Goal: Use online tool/utility: Utilize a website feature to perform a specific function

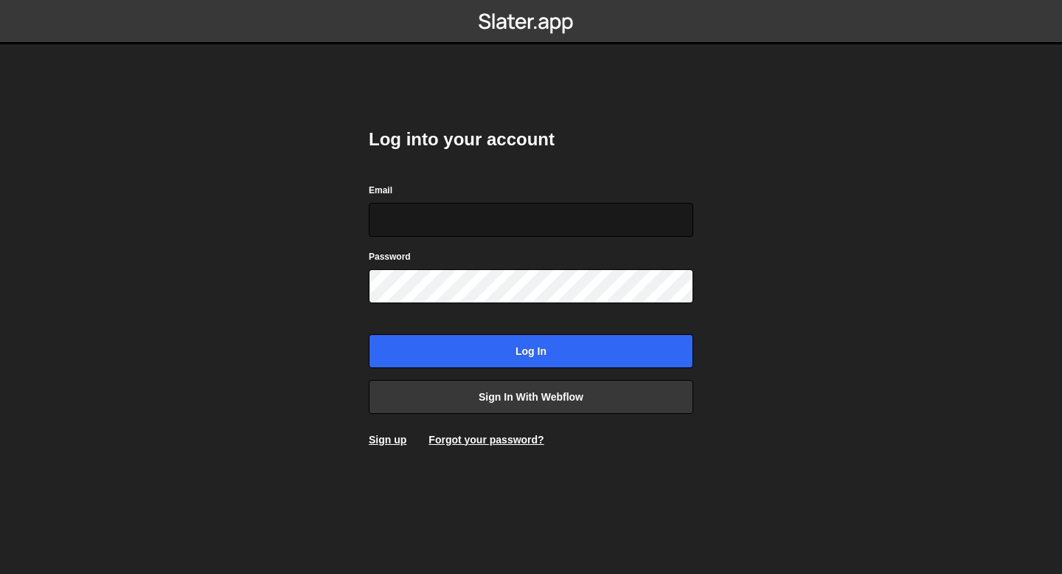
click at [471, 224] on input "Email" at bounding box center [531, 220] width 325 height 34
click at [430, 231] on input "Email" at bounding box center [531, 220] width 325 height 34
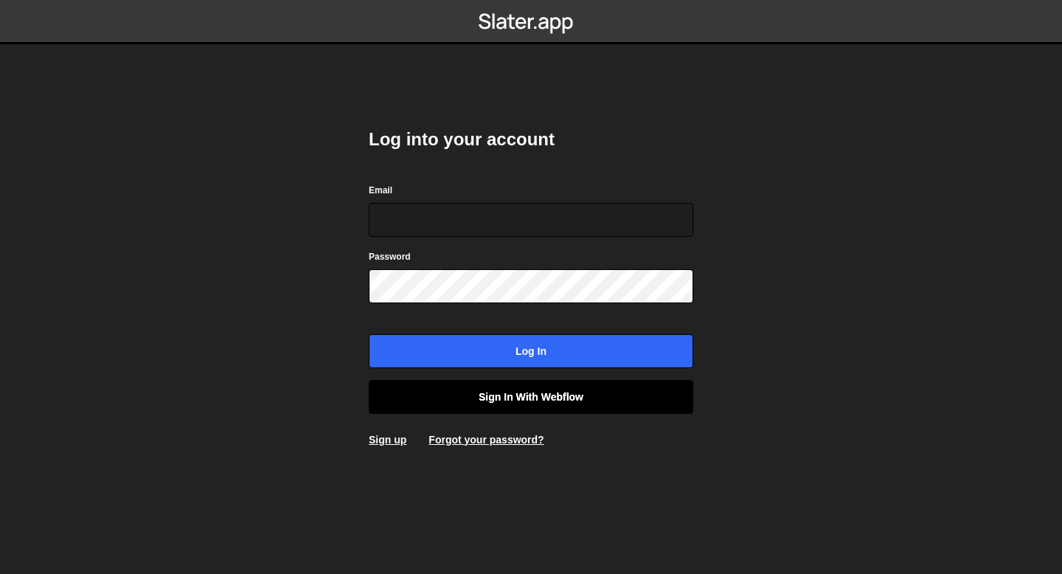
click at [451, 391] on link "Sign in with Webflow" at bounding box center [531, 397] width 325 height 34
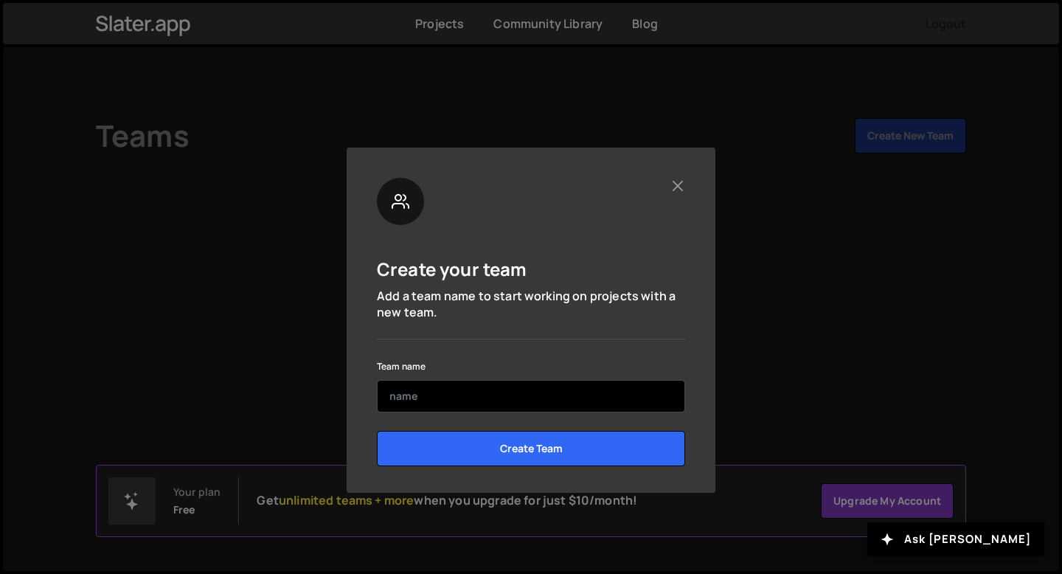
click at [451, 402] on input "text" at bounding box center [531, 396] width 308 height 32
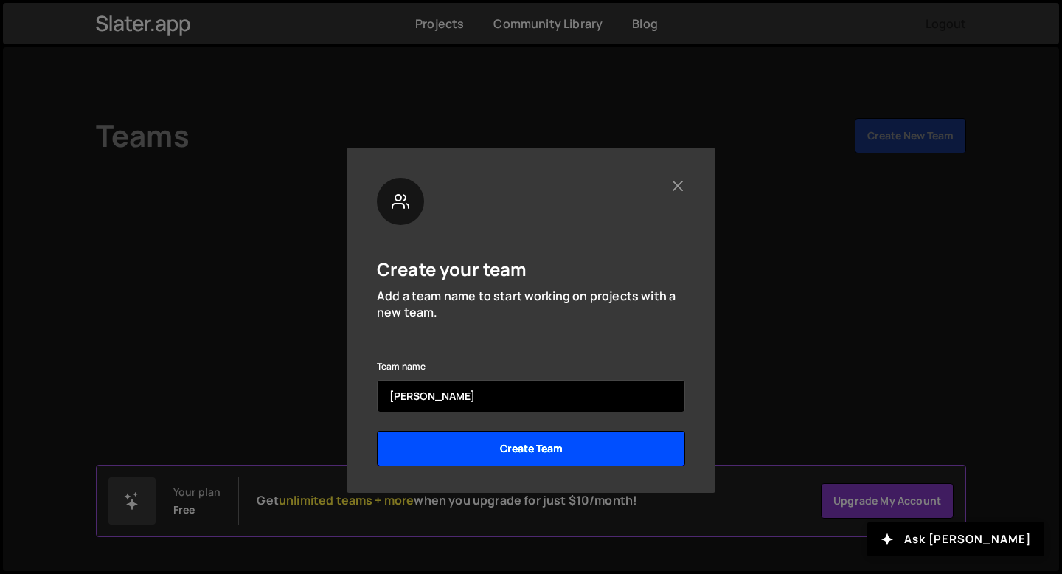
type input "Quentin"
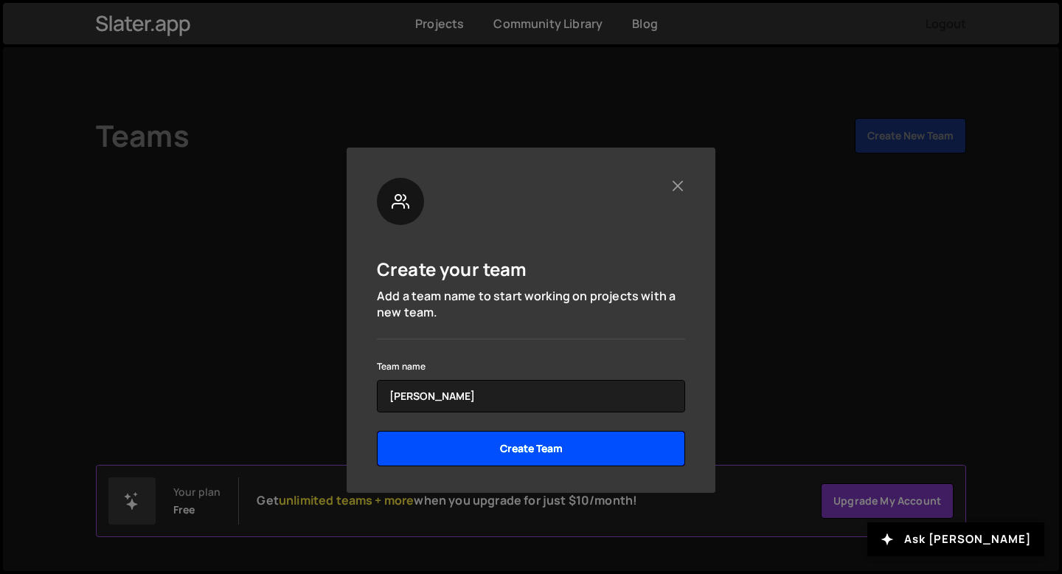
click at [481, 447] on input "Create Team" at bounding box center [531, 448] width 308 height 35
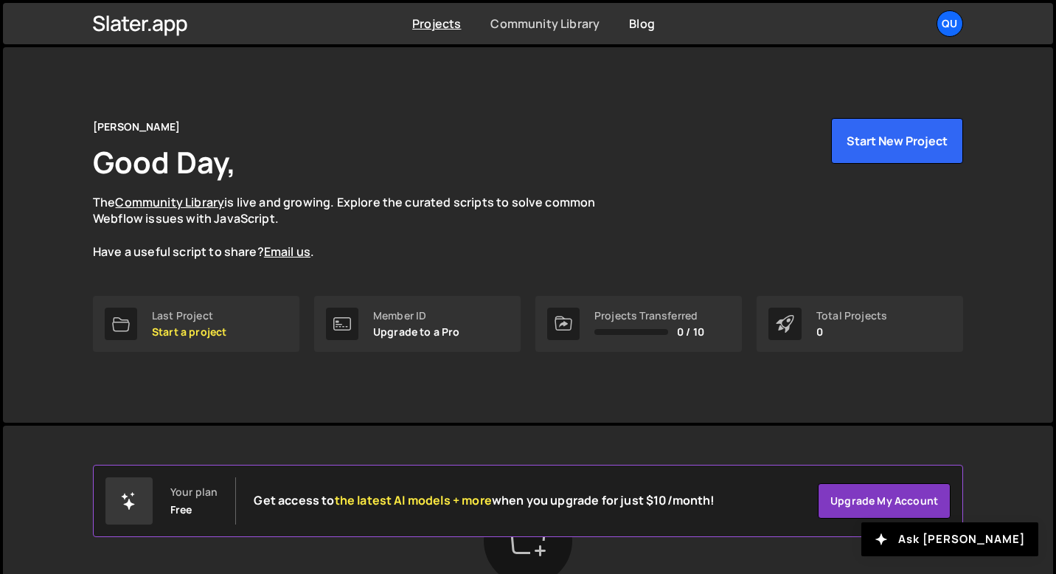
click at [542, 27] on link "Community Library" at bounding box center [545, 23] width 109 height 16
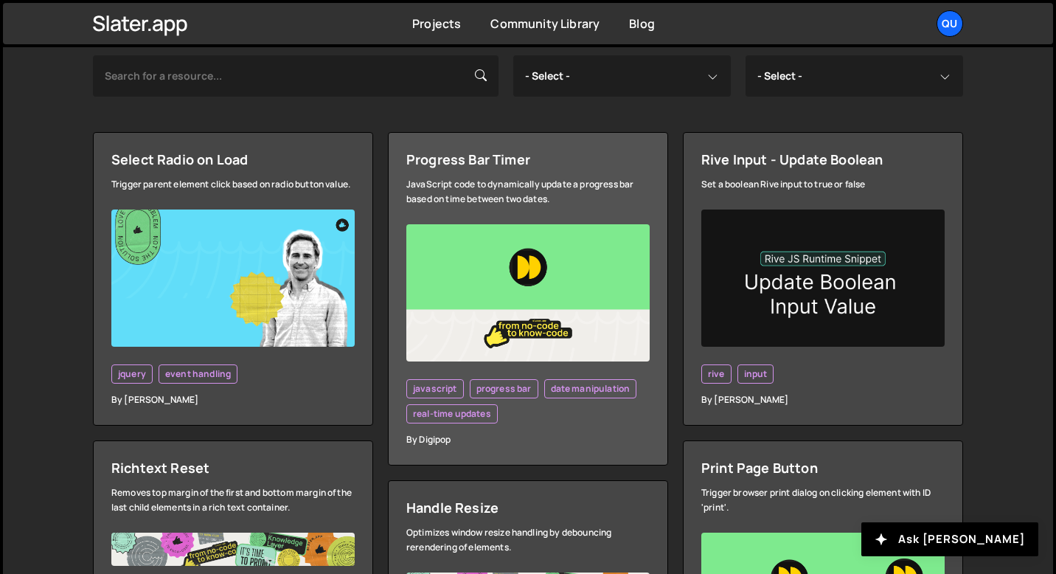
scroll to position [246, 0]
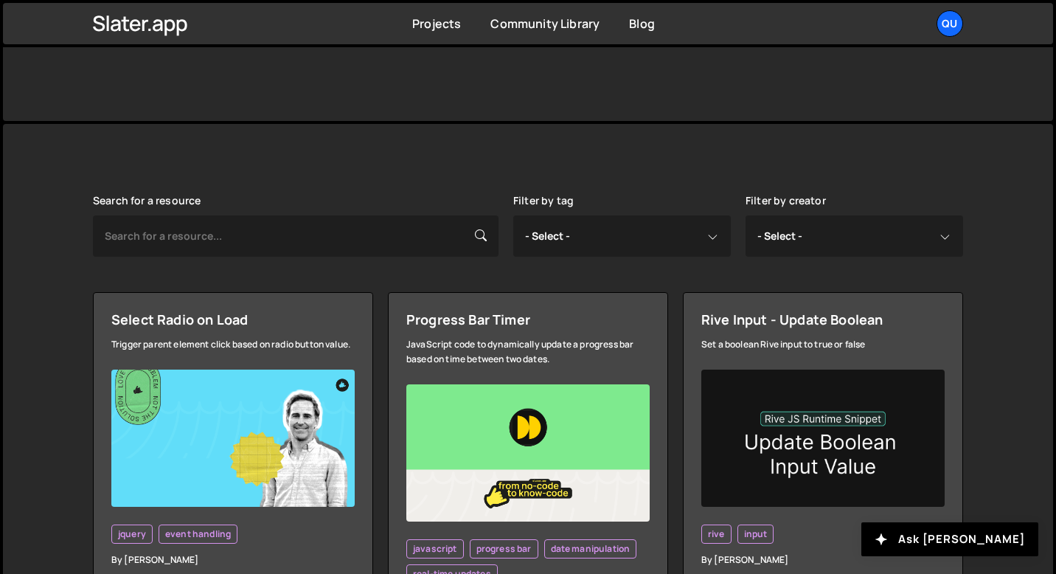
click at [437, 35] on div "Projects Community Library Blog Qu Projects Your Teams Account Upgrade Logout" at bounding box center [528, 23] width 915 height 41
click at [431, 27] on link "Projects" at bounding box center [436, 23] width 49 height 16
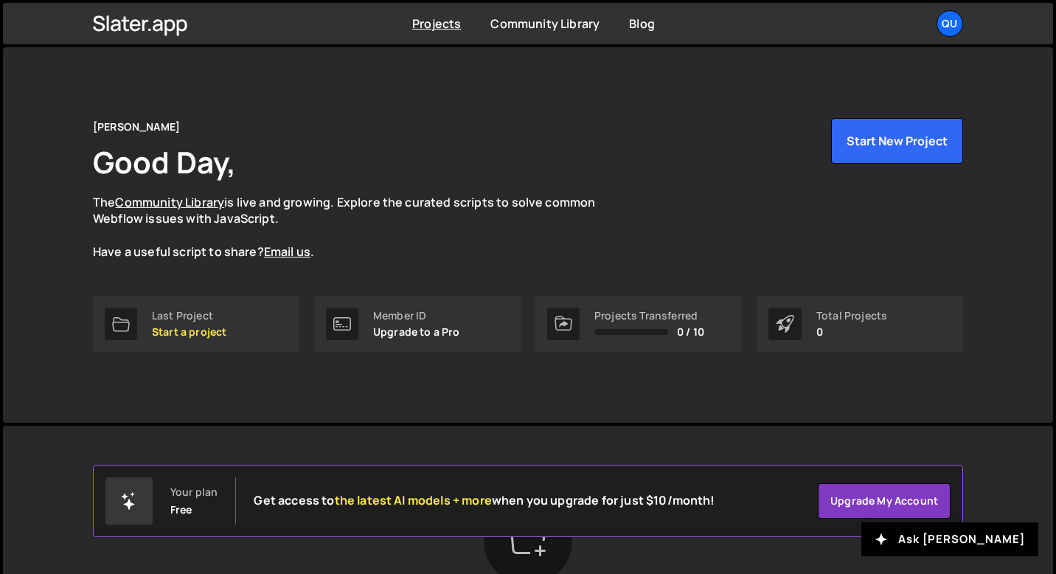
click at [431, 27] on link "Projects" at bounding box center [436, 23] width 49 height 16
click at [872, 139] on button "Start New Project" at bounding box center [897, 141] width 132 height 46
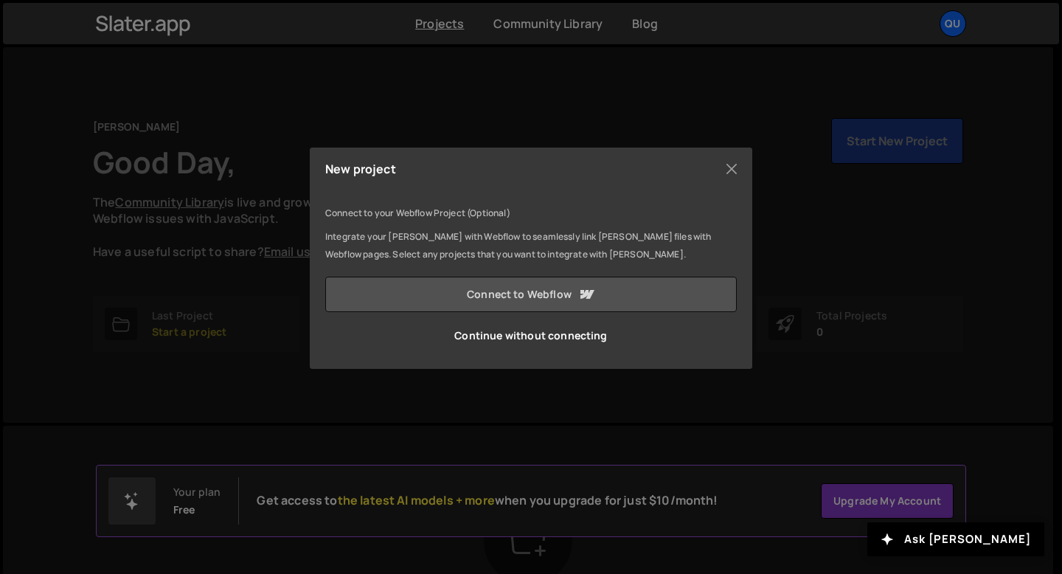
click at [545, 286] on link "Connect to Webflow" at bounding box center [531, 294] width 412 height 35
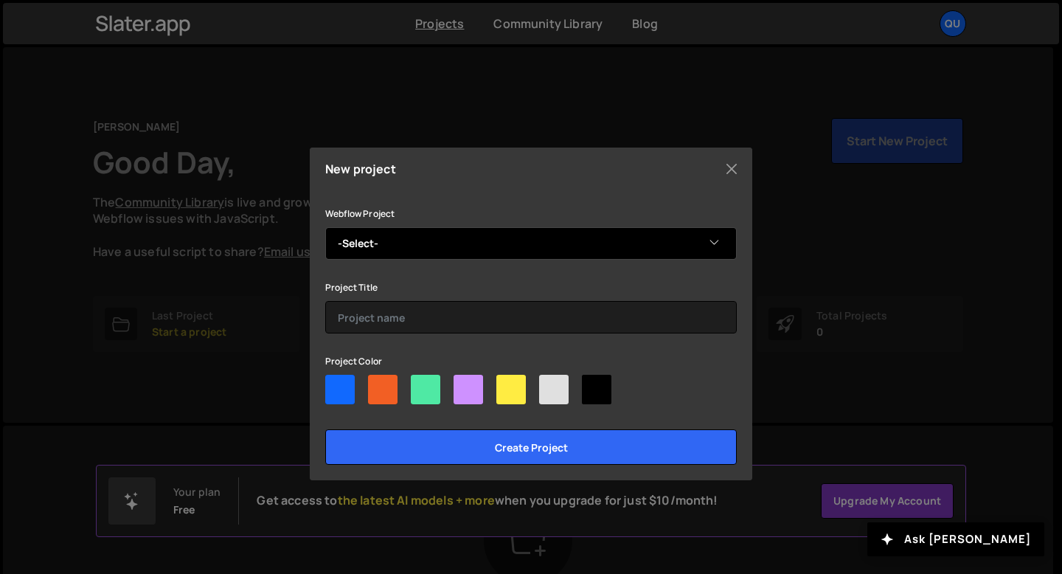
click at [624, 246] on select "-Select- Quentin's portolio" at bounding box center [531, 243] width 412 height 32
select select "67f0ff5099ec2c02d5d7deca"
click at [325, 227] on select "-Select- Quentin's portolio" at bounding box center [531, 243] width 412 height 32
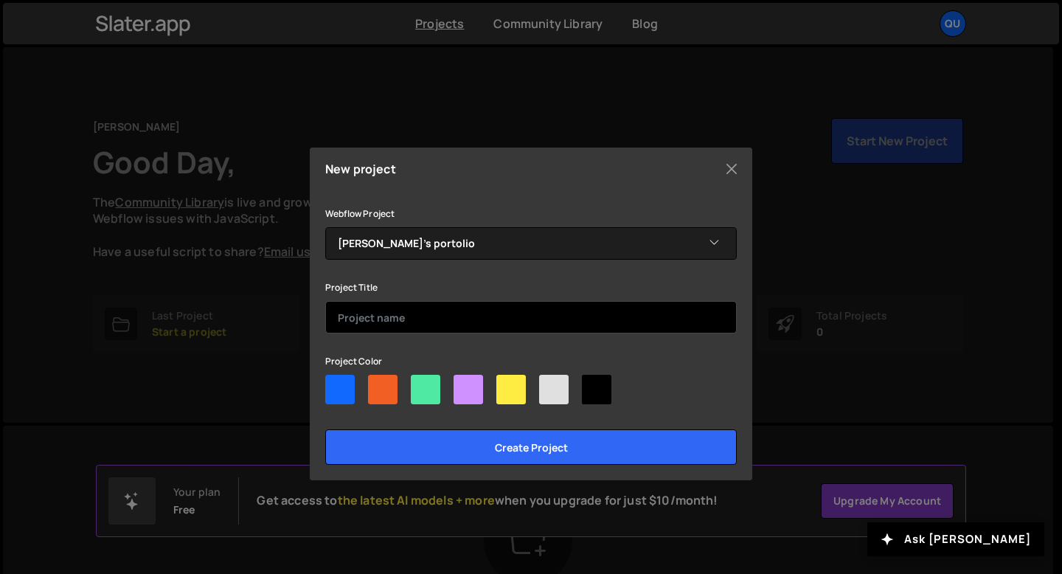
click at [557, 308] on input "text" at bounding box center [531, 317] width 412 height 32
type input "Test slater"
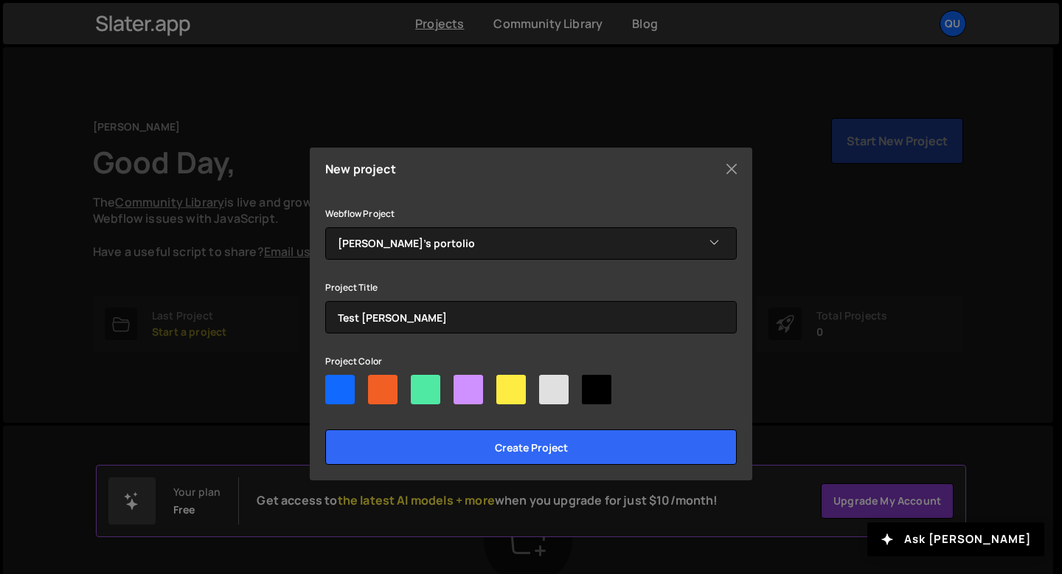
click at [382, 389] on div at bounding box center [383, 390] width 30 height 30
click at [378, 384] on input"] "radio" at bounding box center [373, 380] width 10 height 10
radio input"] "true"
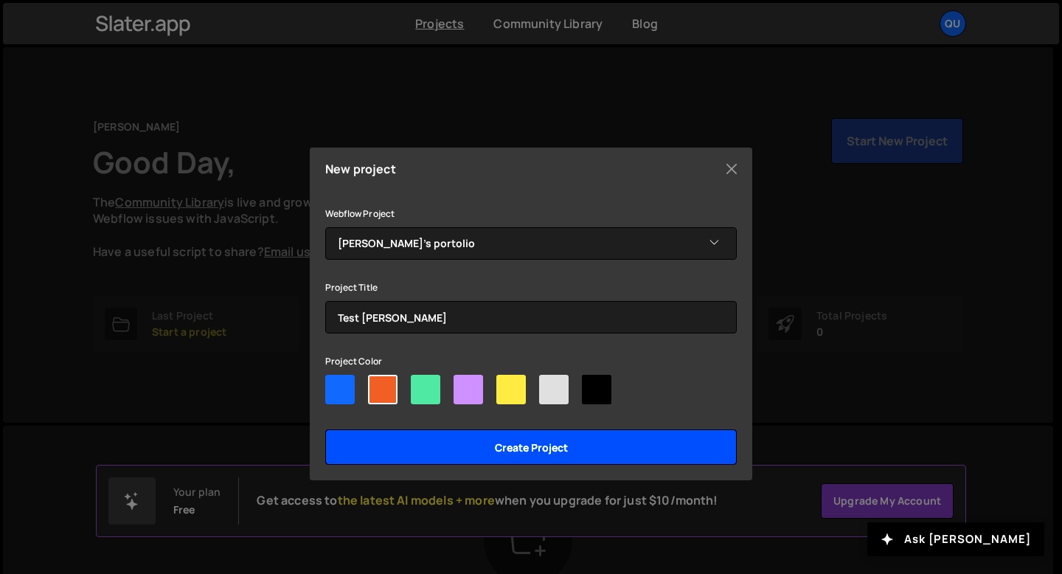
click at [439, 447] on input "Create project" at bounding box center [531, 446] width 412 height 35
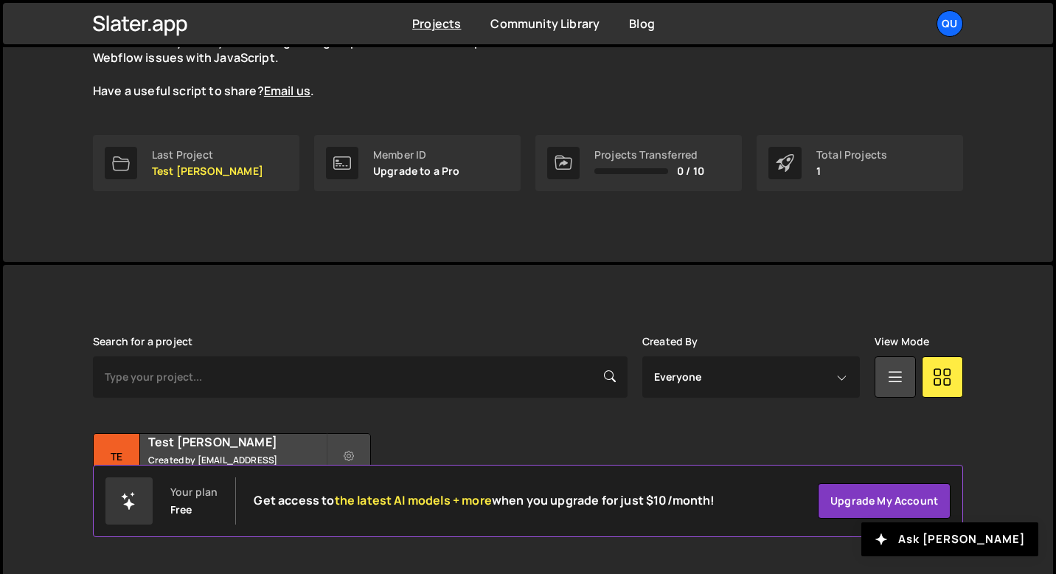
scroll to position [185, 0]
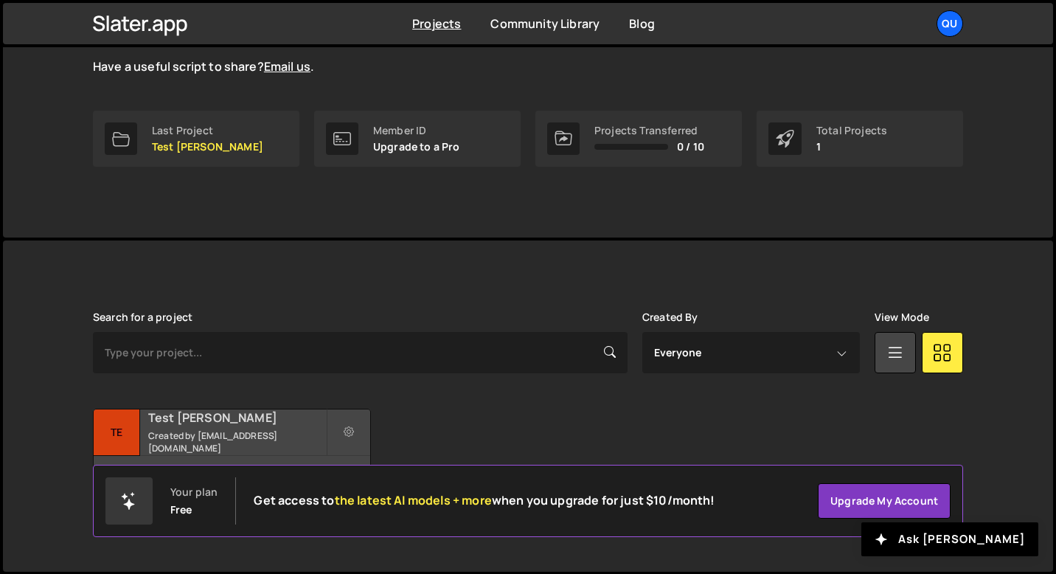
click at [266, 433] on div "Test [PERSON_NAME] Created by [EMAIL_ADDRESS][DOMAIN_NAME]" at bounding box center [232, 432] width 277 height 46
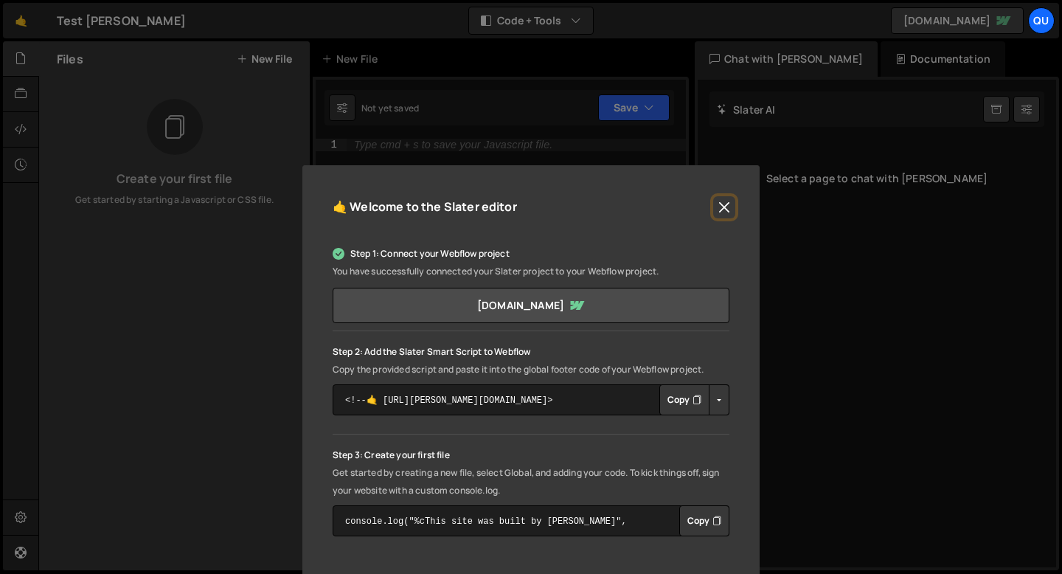
click at [725, 208] on button "Close" at bounding box center [724, 207] width 22 height 22
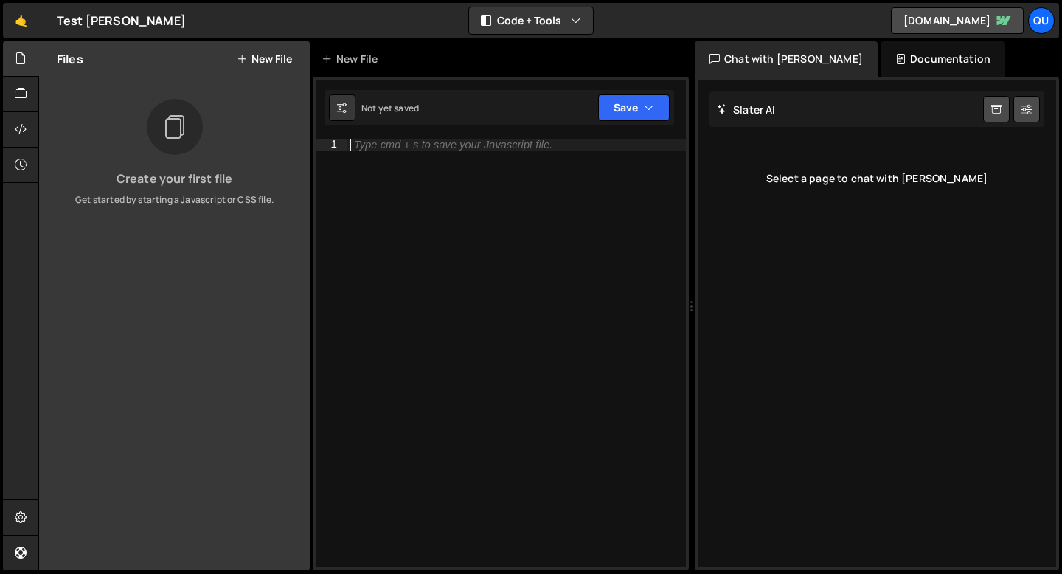
click at [471, 249] on div "Type cmd + s to save your Javascript file." at bounding box center [516, 365] width 339 height 453
click at [782, 113] on div "Slater AI Start new chat" at bounding box center [877, 108] width 335 height 35
click at [837, 181] on div "Select a page to chat with [PERSON_NAME]" at bounding box center [877, 178] width 335 height 59
click at [821, 122] on div "Slater AI Start new chat" at bounding box center [877, 108] width 335 height 35
click at [785, 104] on div "Slater AI Start new chat" at bounding box center [877, 108] width 335 height 35
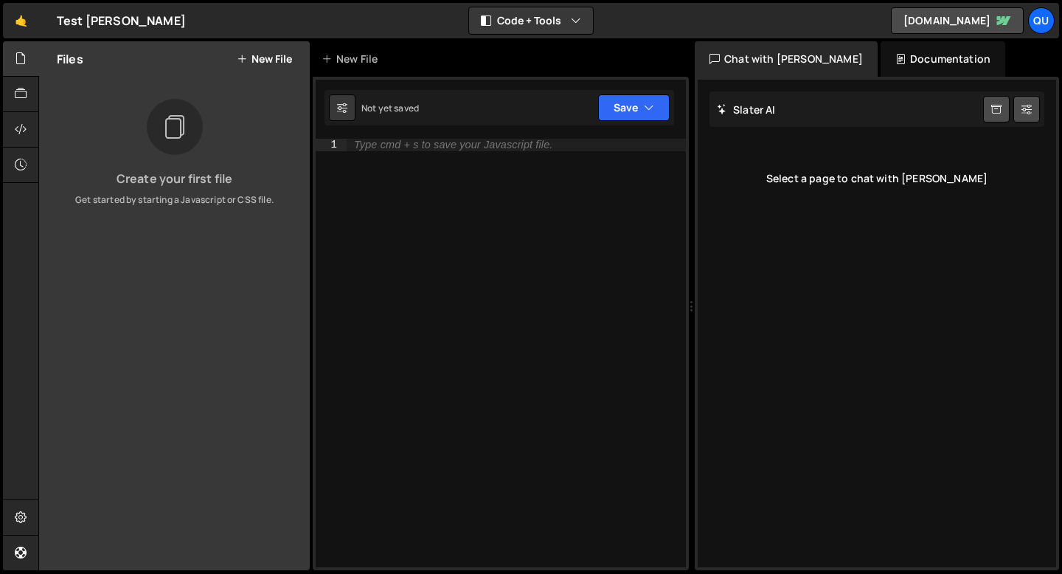
click at [821, 192] on div "Select a page to chat with [PERSON_NAME]" at bounding box center [877, 178] width 335 height 59
click at [989, 108] on link at bounding box center [996, 109] width 27 height 27
click at [992, 112] on icon at bounding box center [997, 110] width 10 height 14
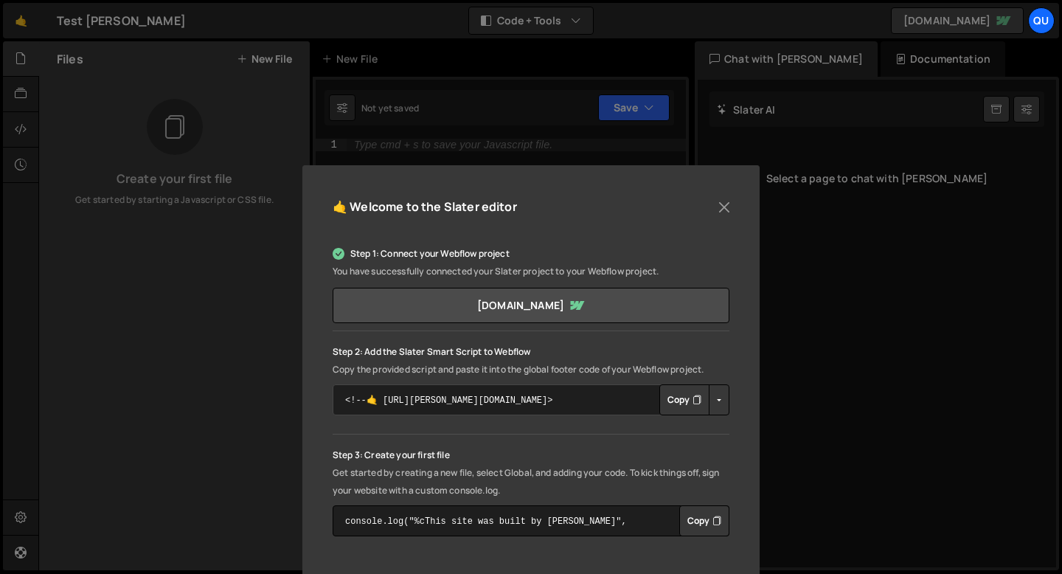
click at [426, 397] on textarea "<!--🤙 [URL][PERSON_NAME][DOMAIN_NAME]> <script>document.addEventListener("DOMCo…" at bounding box center [531, 399] width 397 height 31
click at [674, 409] on button "Copy" at bounding box center [685, 399] width 50 height 31
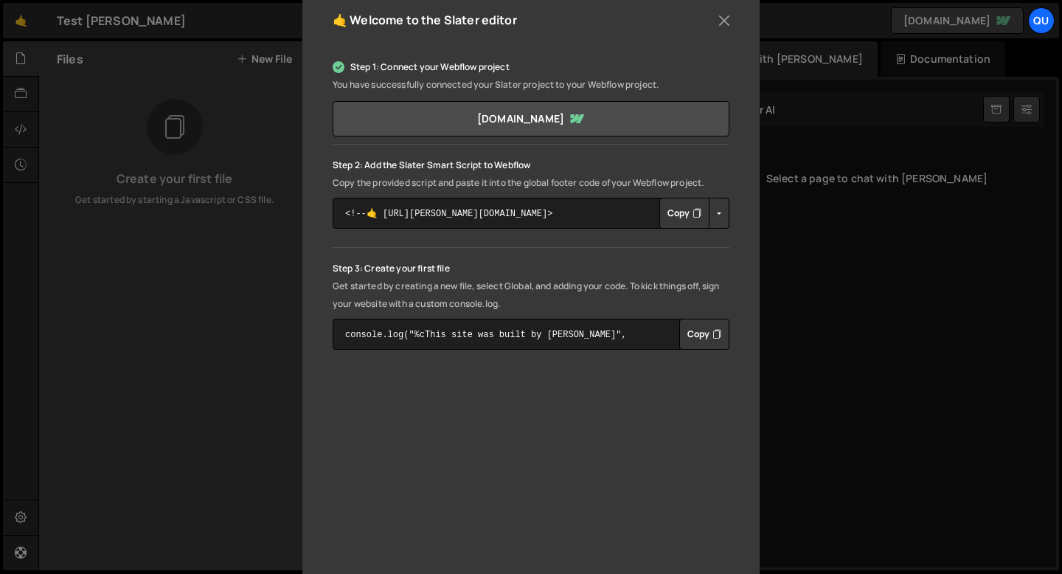
scroll to position [185, 0]
click at [723, 215] on button "Button group with nested dropdown" at bounding box center [719, 214] width 21 height 31
click at [740, 249] on link "Copy Staging Script" at bounding box center [782, 242] width 145 height 21
click at [723, 26] on button "Close" at bounding box center [724, 22] width 22 height 22
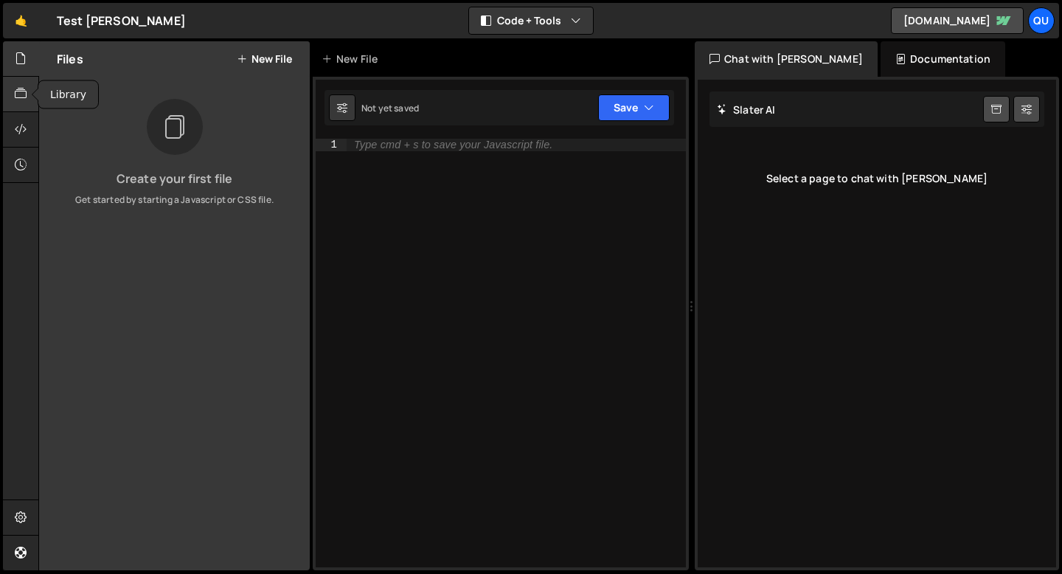
click at [8, 94] on div at bounding box center [21, 94] width 36 height 35
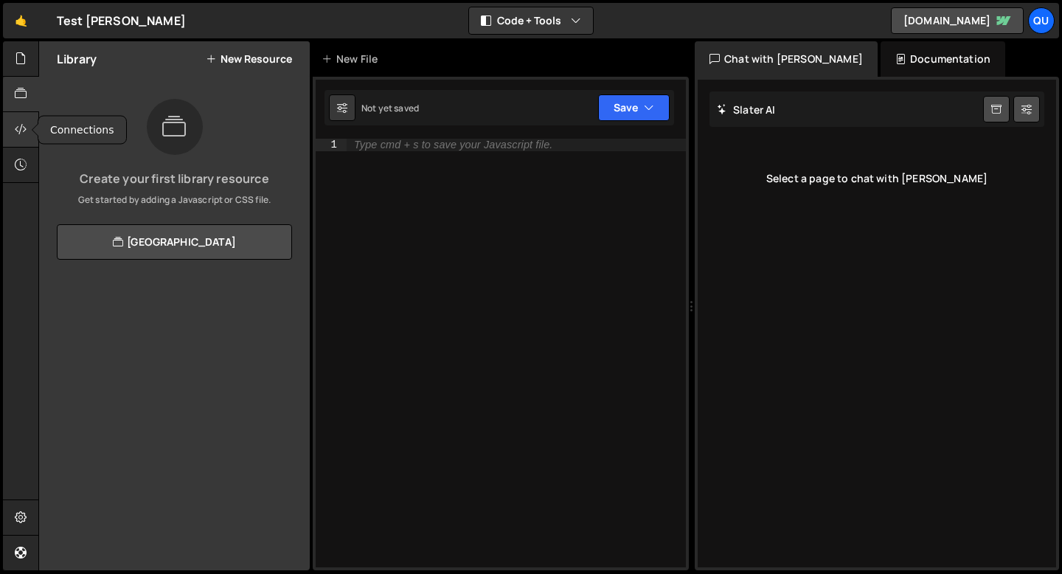
click at [14, 124] on div at bounding box center [21, 129] width 36 height 35
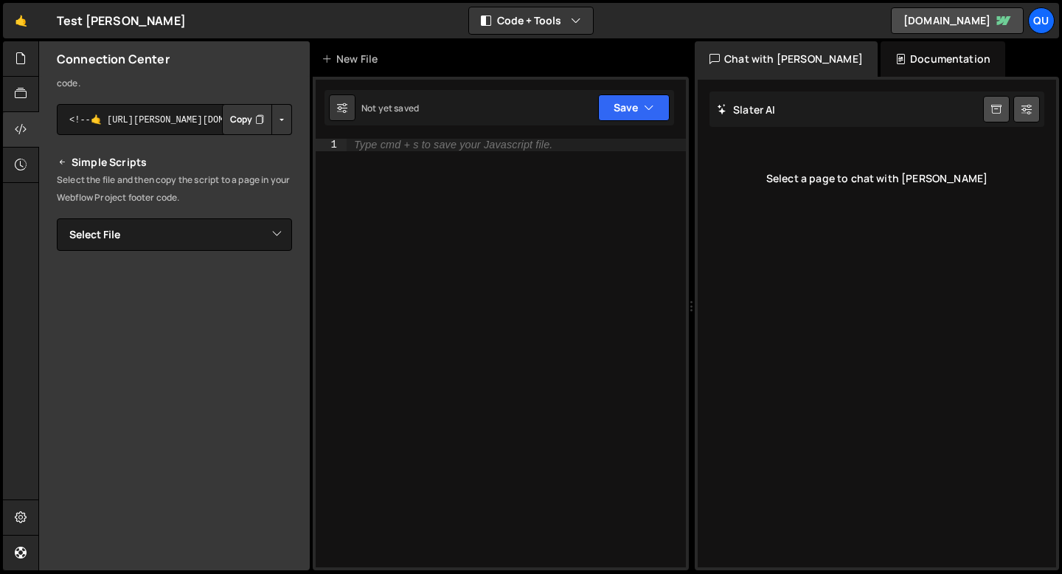
scroll to position [193, 0]
click at [21, 173] on div at bounding box center [21, 165] width 36 height 35
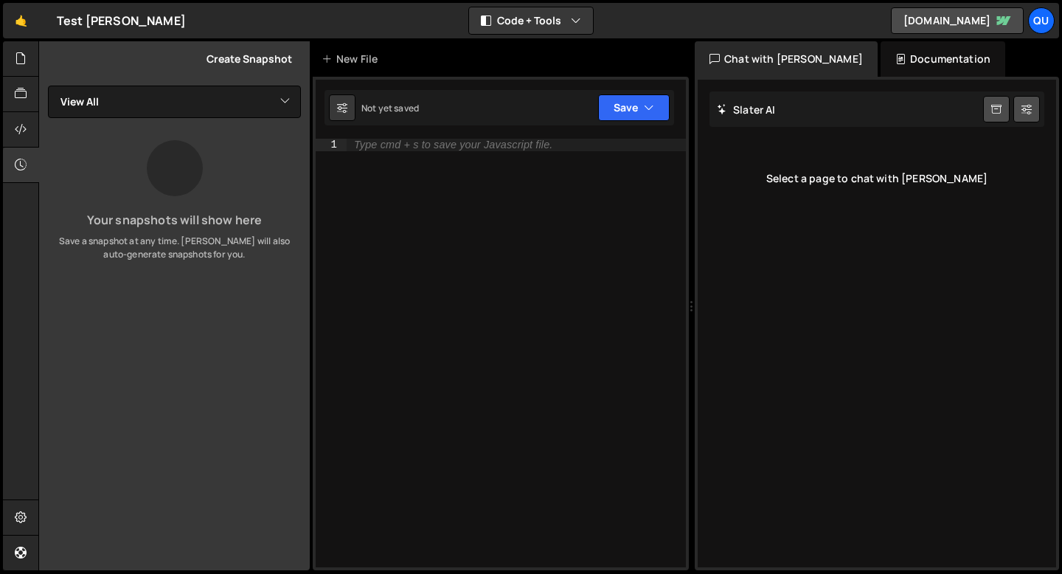
click at [218, 82] on div "History Create Snapshot View All Your snapshots will show here Save a snapshot …" at bounding box center [174, 305] width 271 height 529
click at [204, 104] on select "View All" at bounding box center [174, 102] width 253 height 32
click at [48, 86] on select "View All" at bounding box center [174, 102] width 253 height 32
click at [416, 55] on div "New File" at bounding box center [501, 58] width 376 height 35
click at [522, 16] on button "Code + Tools" at bounding box center [531, 20] width 124 height 27
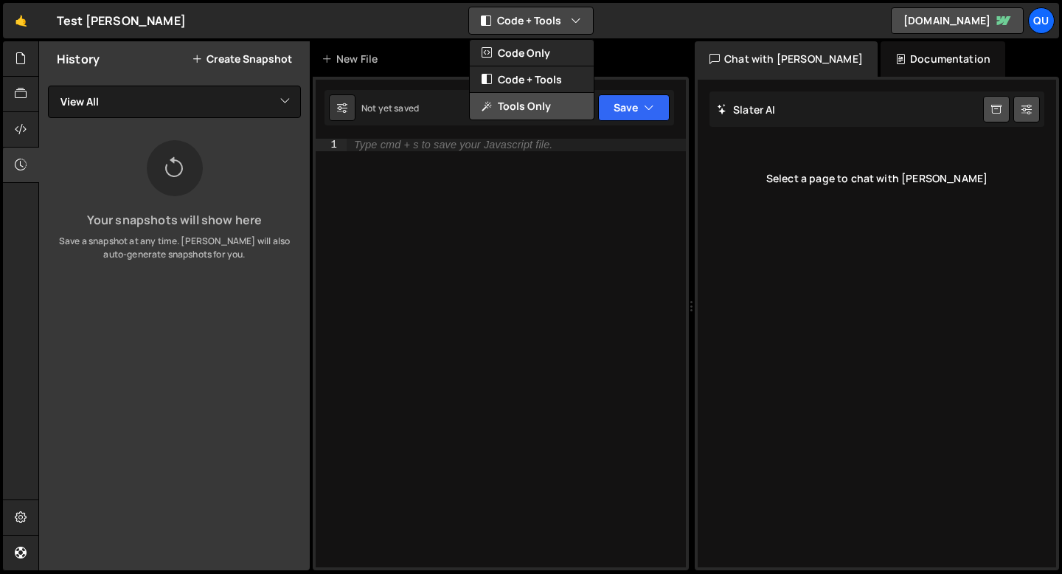
click at [516, 102] on button "Tools Only" at bounding box center [532, 106] width 124 height 27
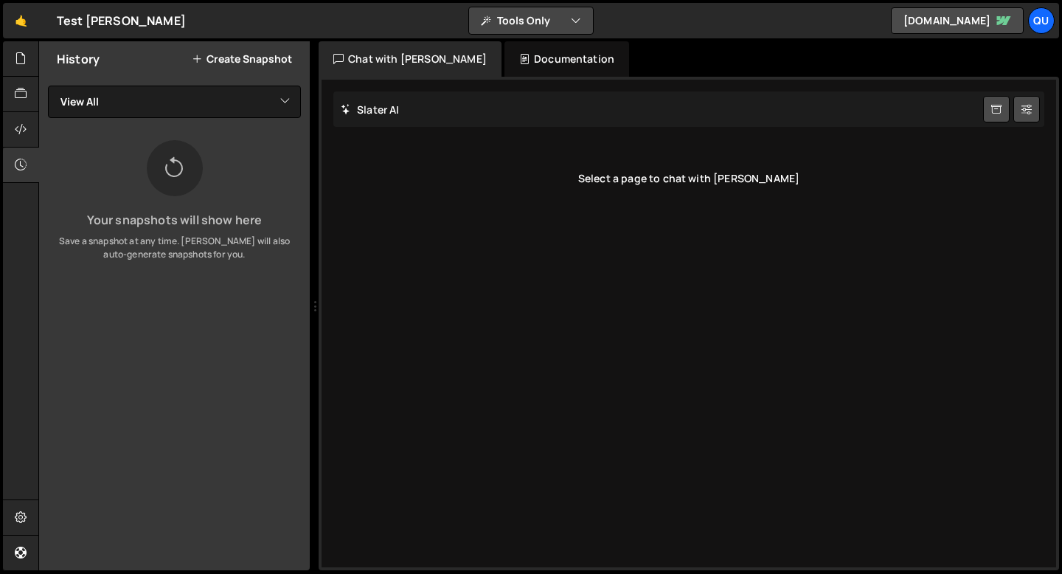
click at [520, 17] on button "Tools Only" at bounding box center [531, 20] width 124 height 27
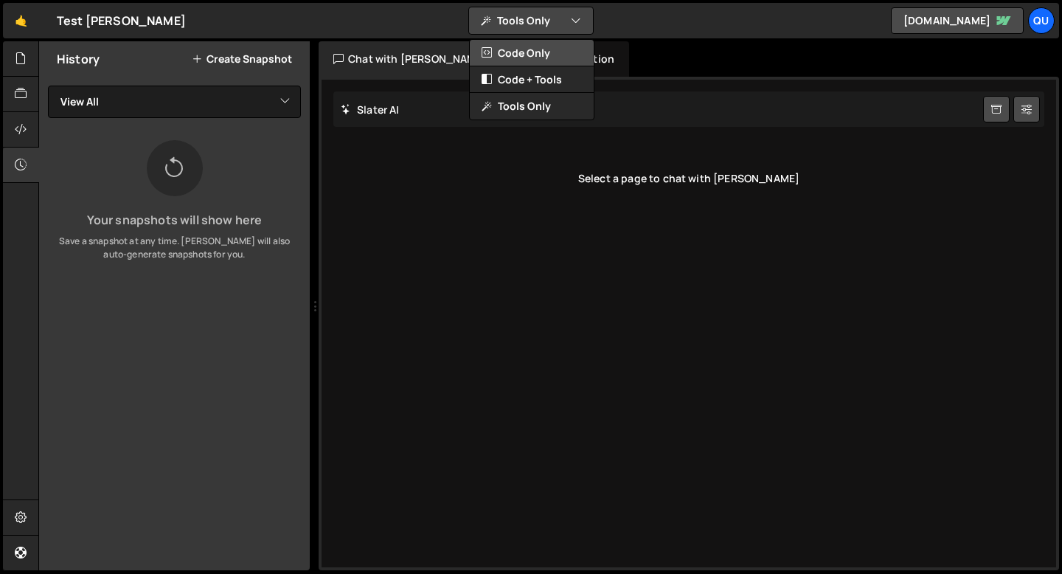
click at [519, 57] on button "Code Only" at bounding box center [532, 53] width 124 height 27
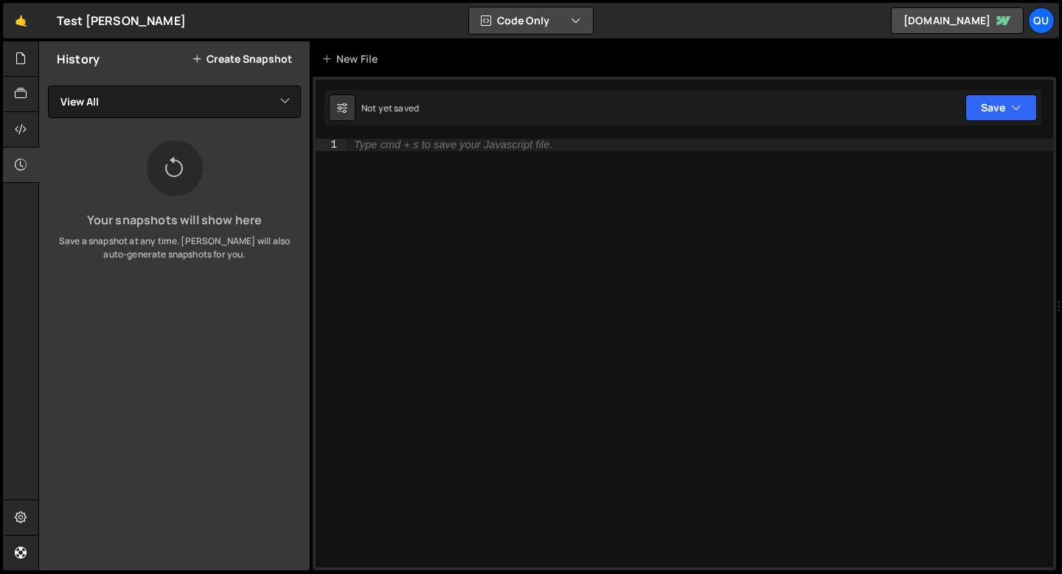
click at [522, 25] on button "Code Only" at bounding box center [531, 20] width 124 height 27
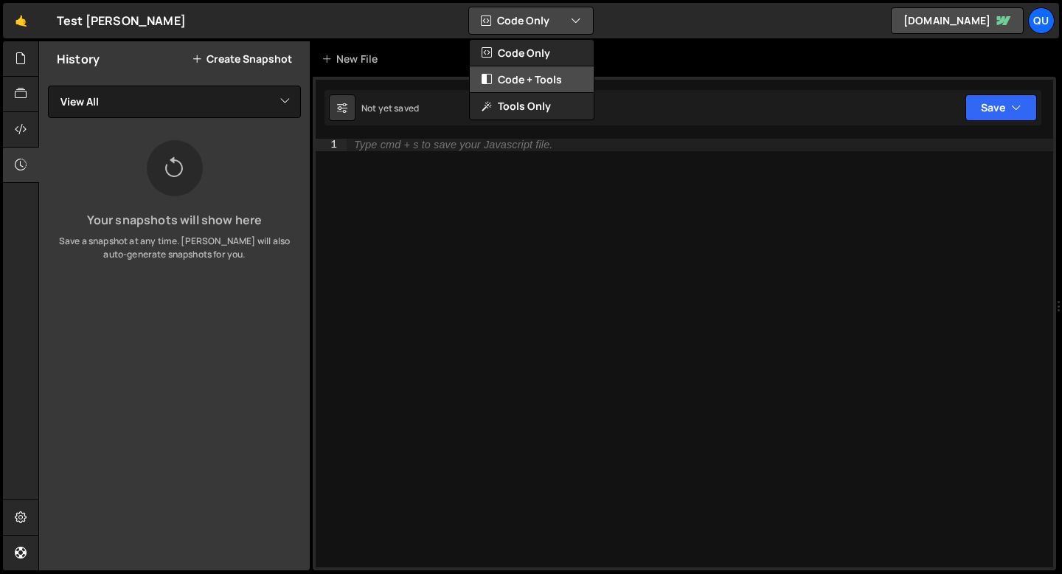
click at [520, 80] on button "Code + Tools" at bounding box center [532, 79] width 124 height 27
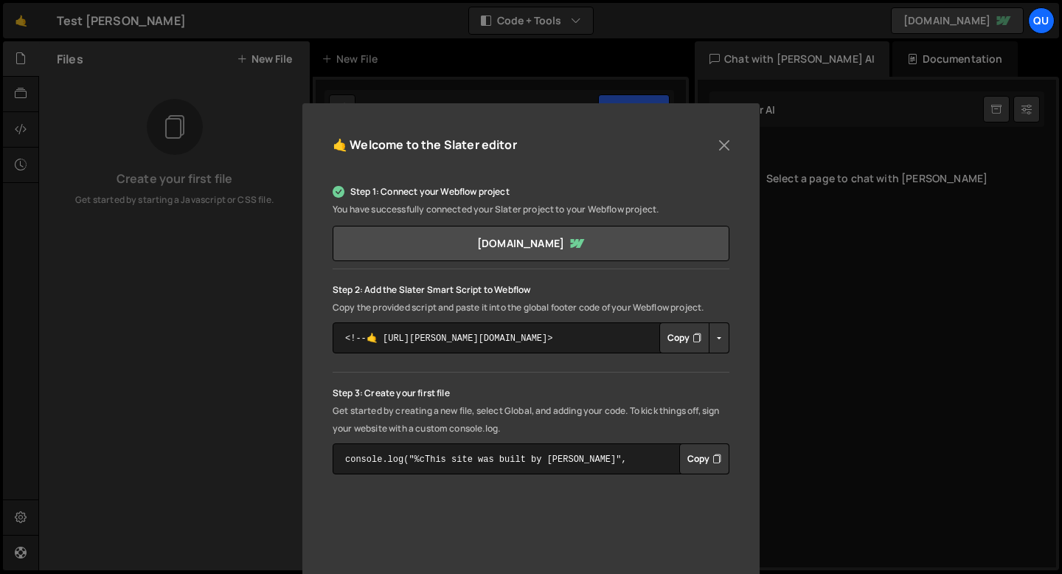
scroll to position [44, 0]
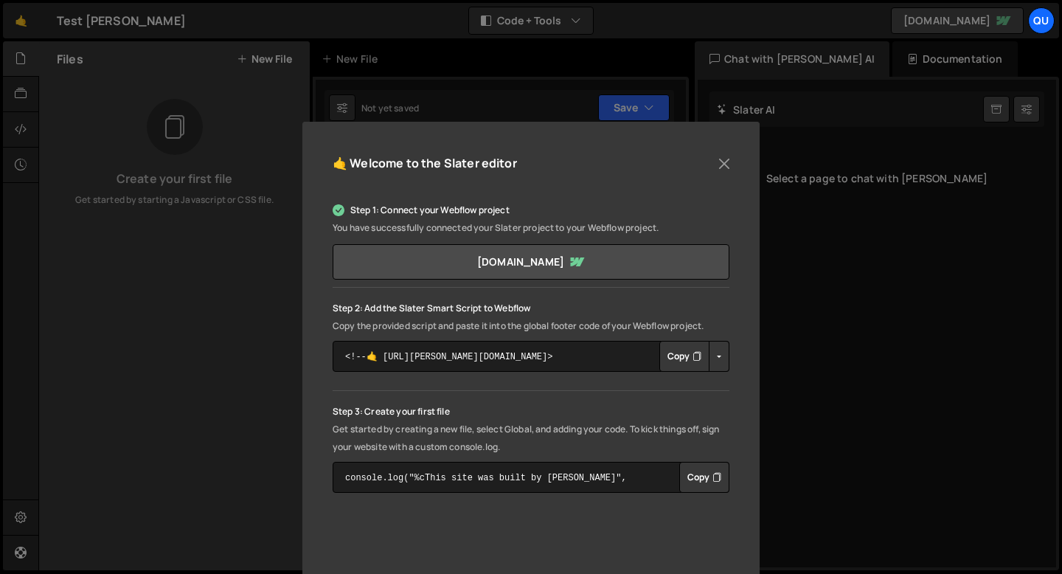
click at [727, 150] on div "🤙 Welcome to the Slater editor Step 1: Connect your Webflow project You have su…" at bounding box center [530, 449] width 457 height 654
click at [722, 160] on button "Close" at bounding box center [724, 164] width 22 height 22
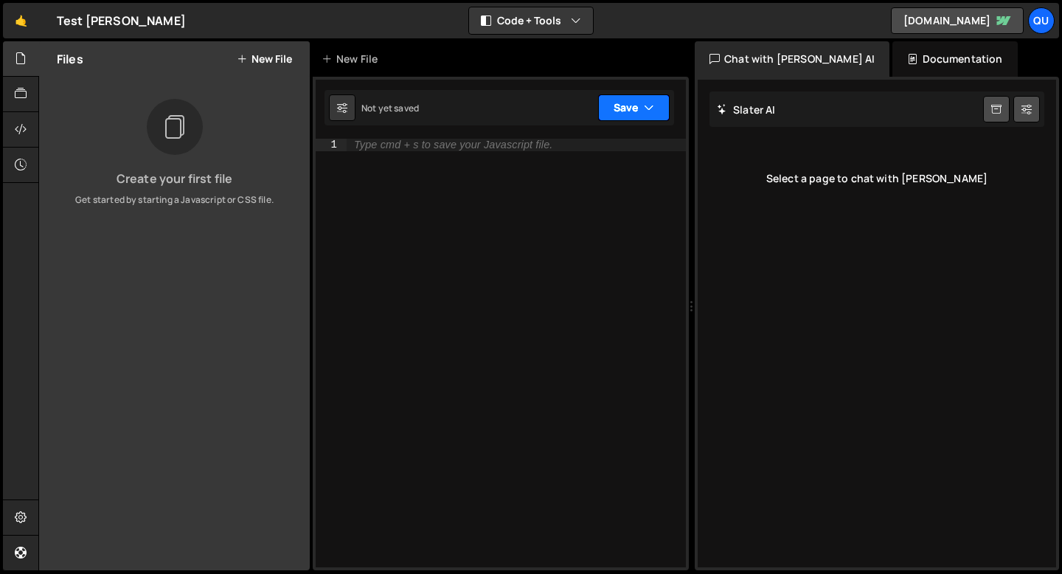
click at [620, 111] on button "Save" at bounding box center [634, 107] width 72 height 27
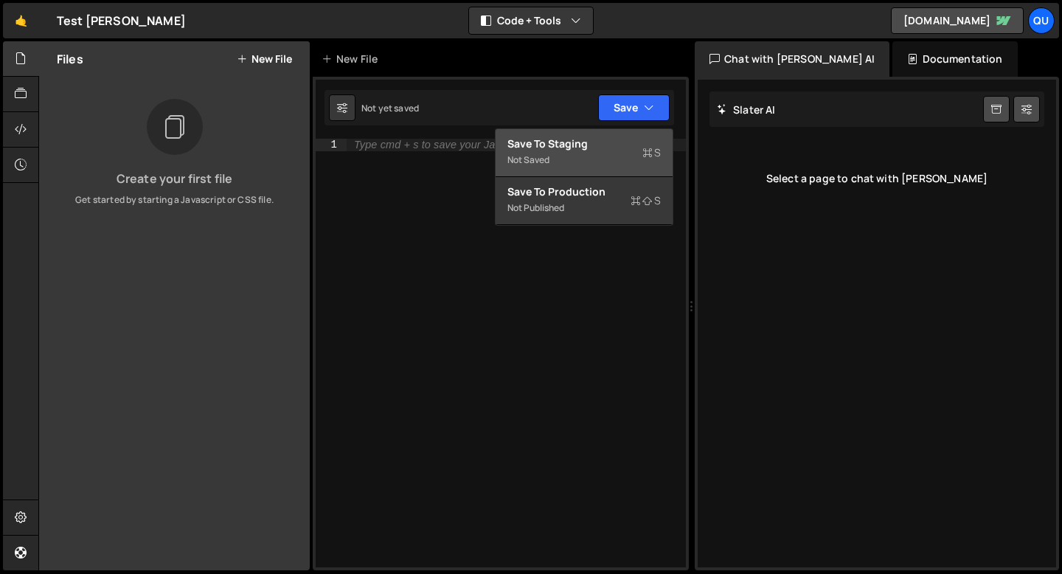
click at [589, 147] on div "Save to Staging S" at bounding box center [584, 143] width 153 height 15
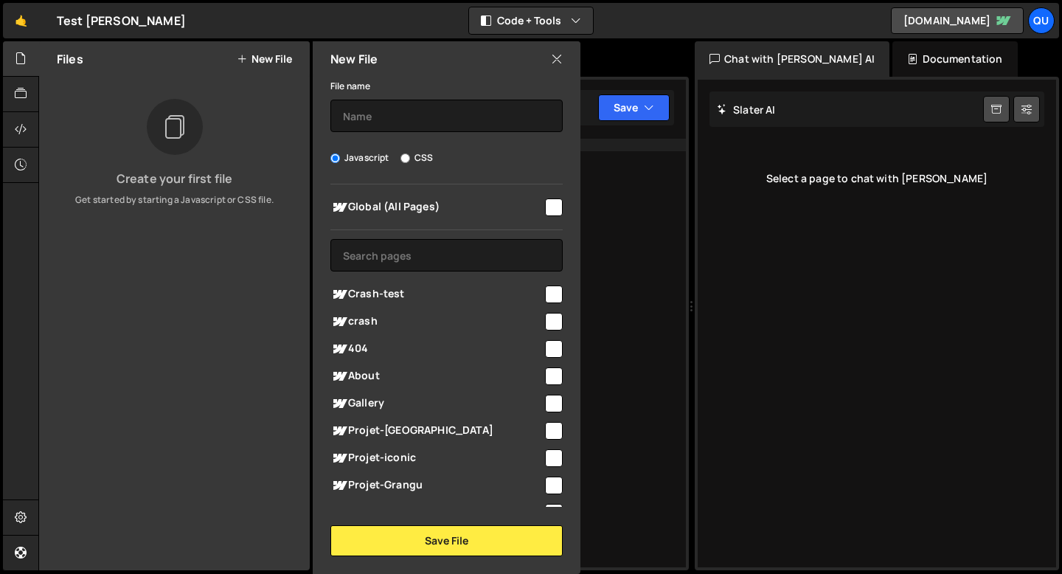
click at [546, 293] on input "checkbox" at bounding box center [554, 295] width 18 height 18
checkbox input "true"
click at [547, 314] on input "checkbox" at bounding box center [554, 322] width 18 height 18
checkbox input "true"
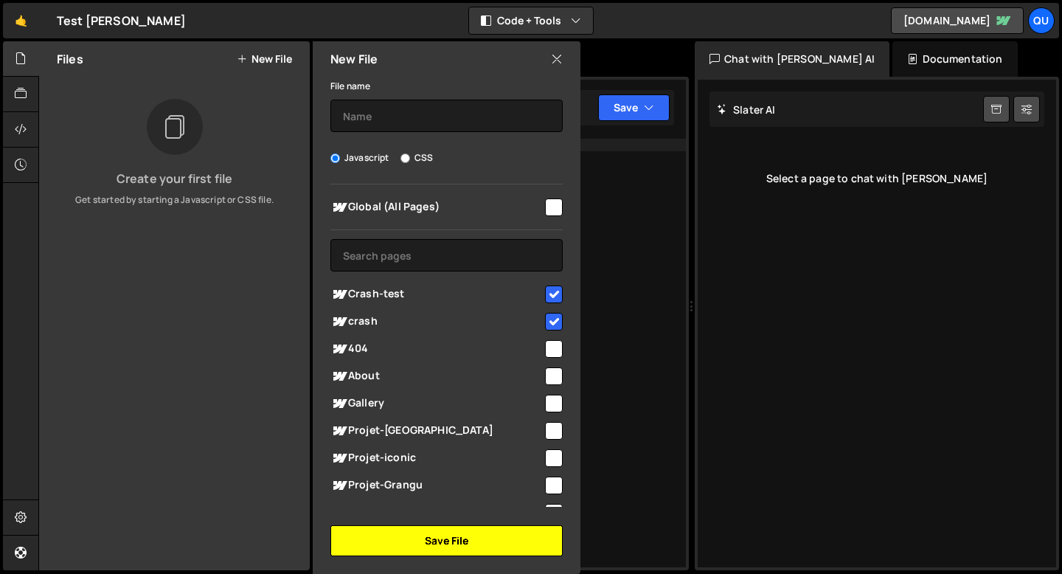
click at [466, 538] on button "Save File" at bounding box center [447, 540] width 232 height 31
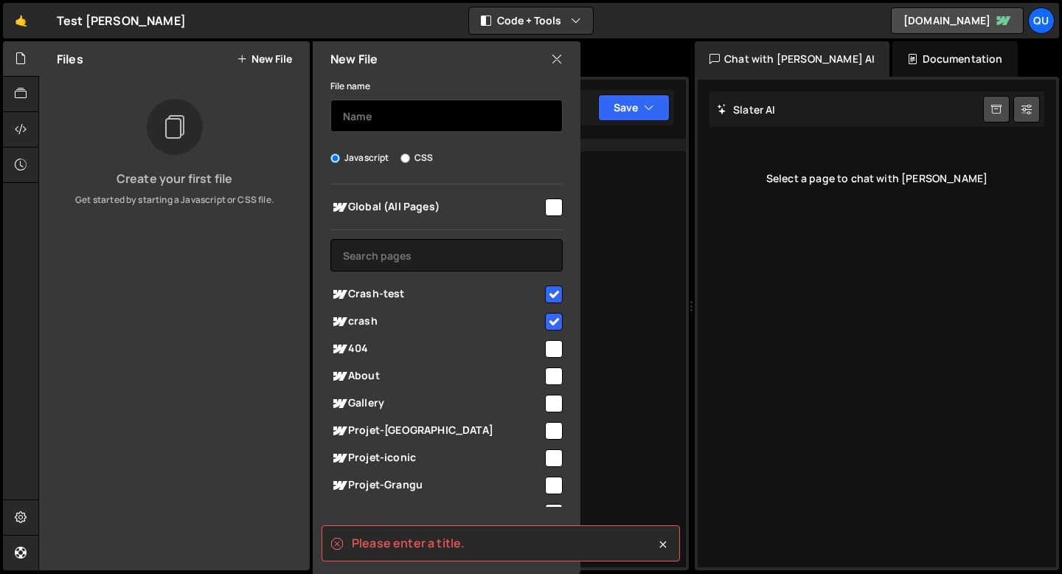
click at [425, 108] on input "text" at bounding box center [447, 116] width 232 height 32
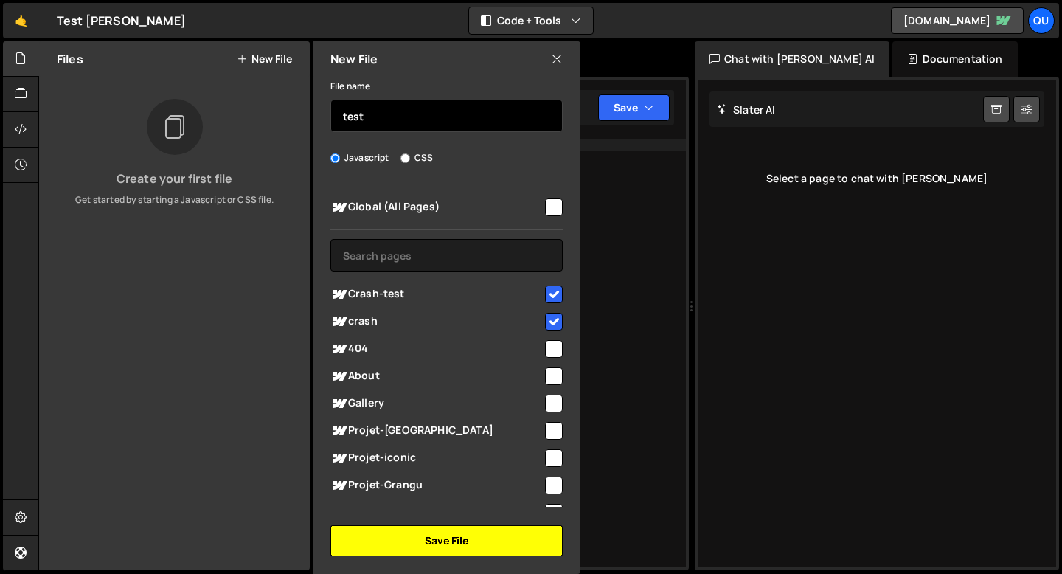
type input "test"
click at [400, 535] on button "Save File" at bounding box center [447, 540] width 232 height 31
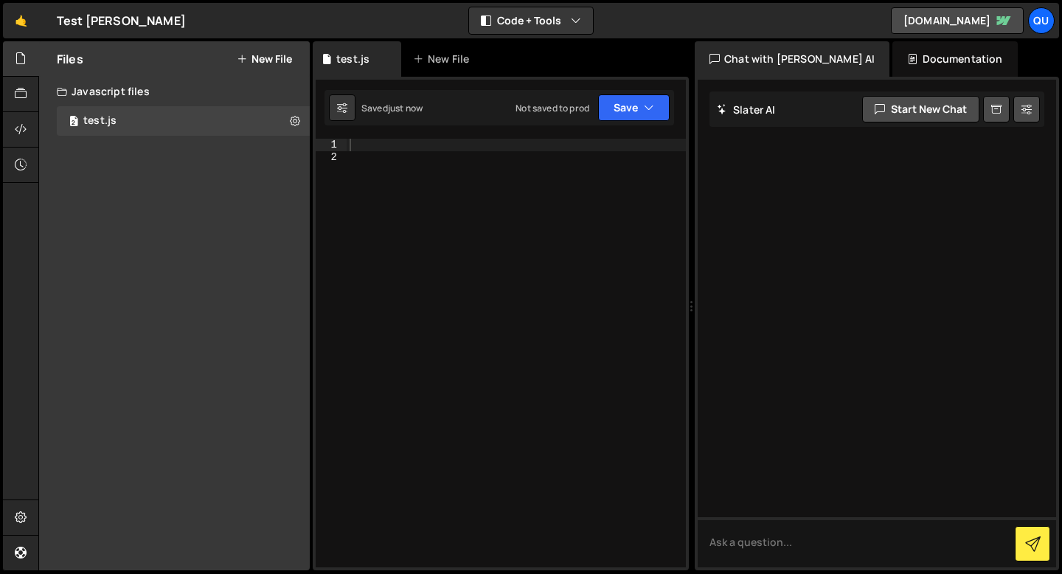
click at [772, 109] on h2 "Slater AI" at bounding box center [746, 110] width 59 height 14
click at [905, 117] on button "Start new chat" at bounding box center [920, 109] width 117 height 27
type textarea "a"
type textarea "quesque tu peux faire ?"
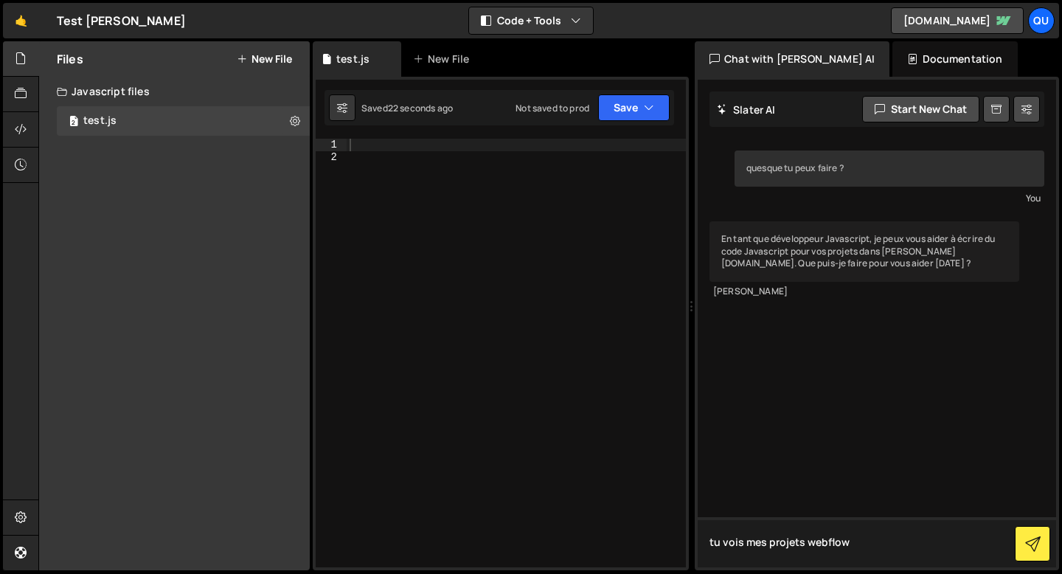
type textarea "tu vois mes projets webflow ?"
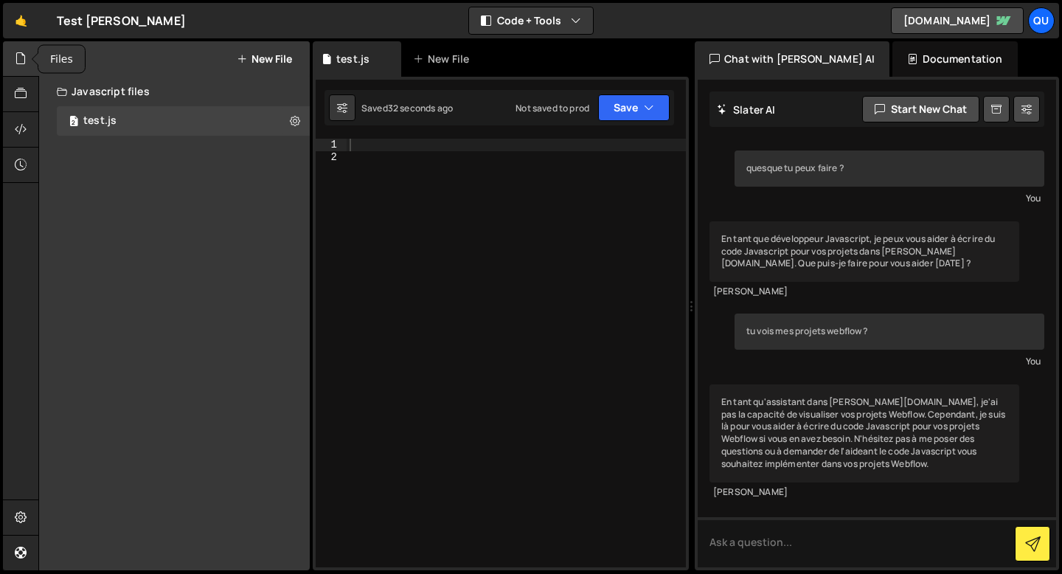
click at [13, 54] on div at bounding box center [21, 58] width 36 height 35
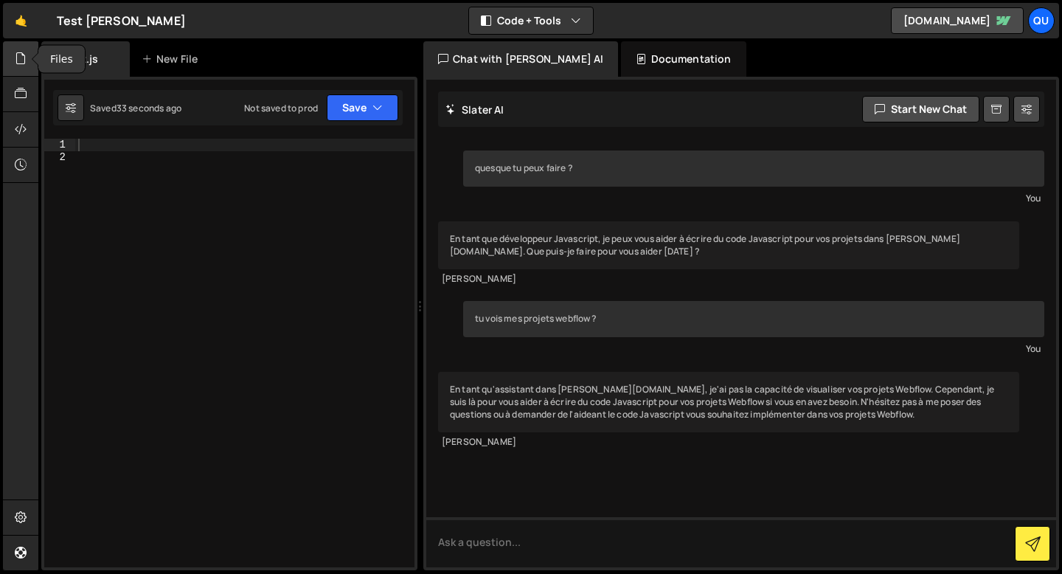
click at [13, 55] on div at bounding box center [21, 58] width 36 height 35
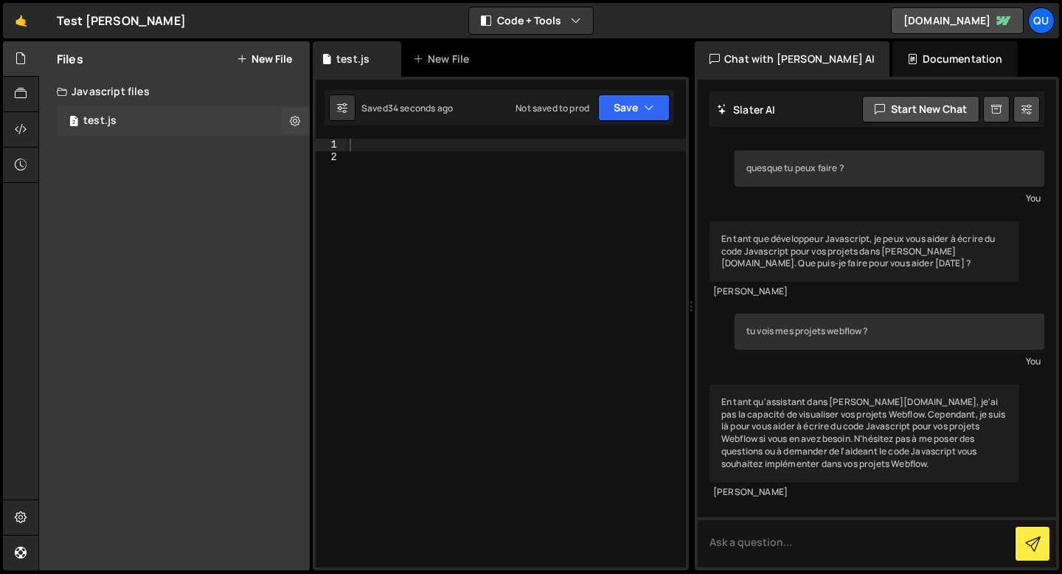
click at [152, 123] on div "2 test.js 0" at bounding box center [183, 121] width 253 height 30
click at [893, 52] on div "Documentation" at bounding box center [955, 58] width 125 height 35
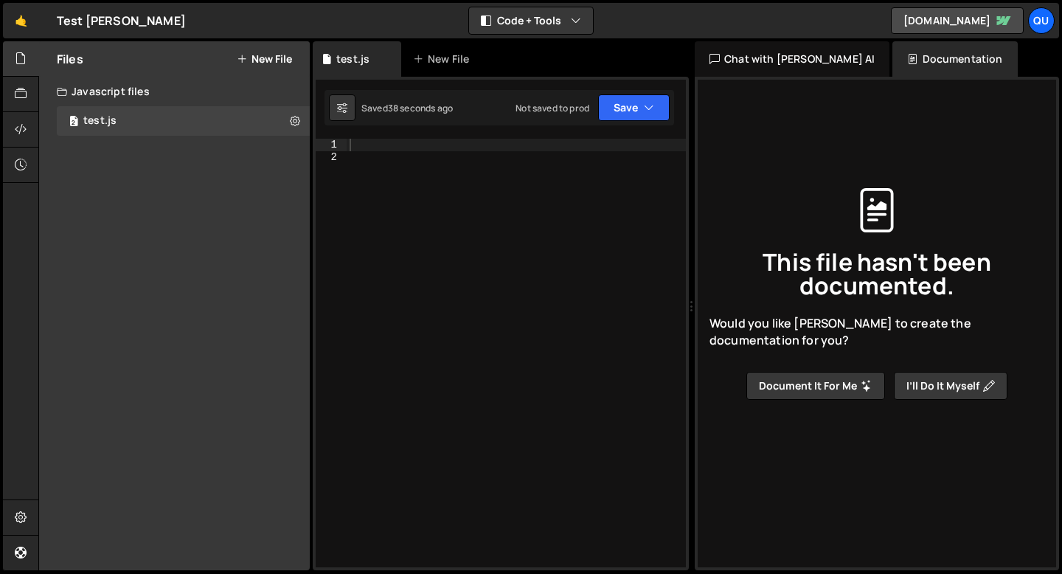
click at [833, 392] on button "Document it for me" at bounding box center [816, 386] width 139 height 28
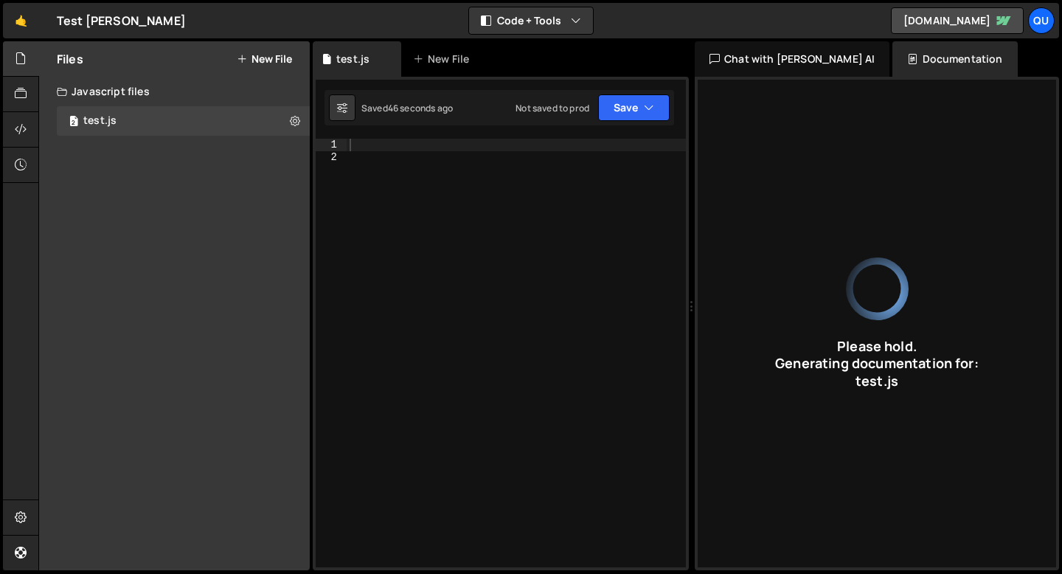
type input "Generate array based on rules, return max value."
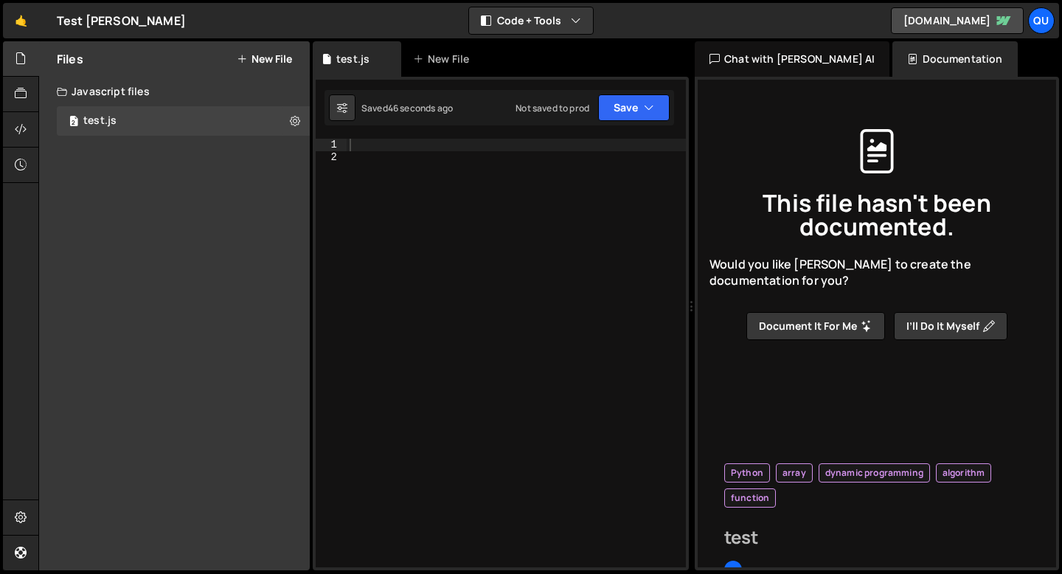
type input "test"
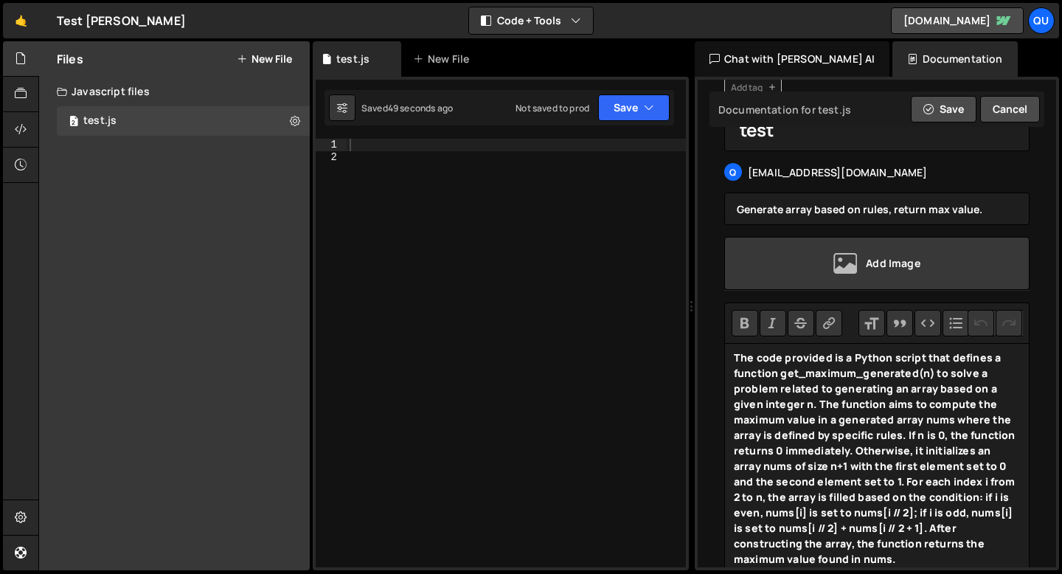
scroll to position [0, 0]
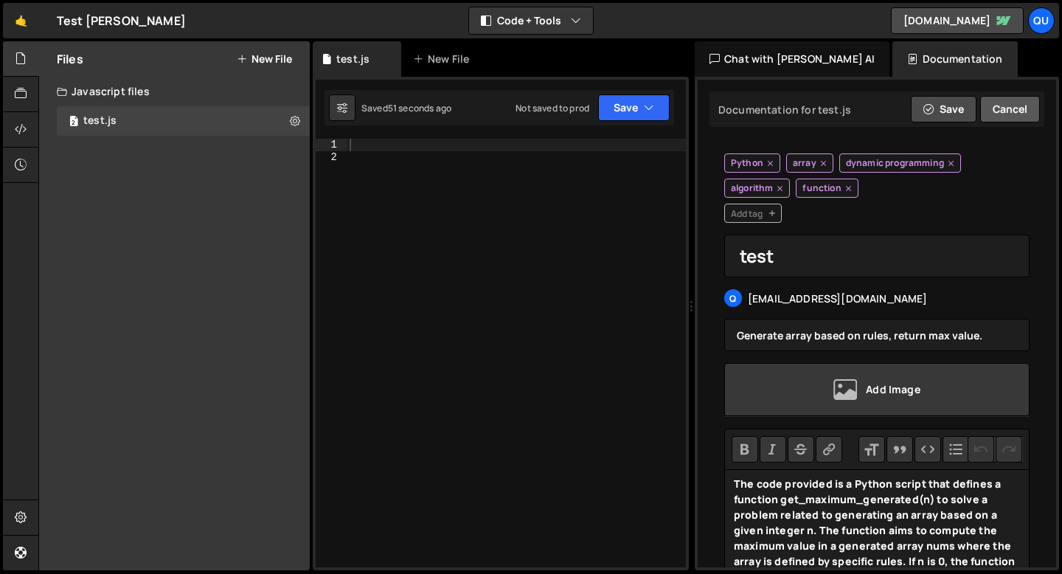
click at [995, 110] on button "Cancel" at bounding box center [1010, 109] width 60 height 27
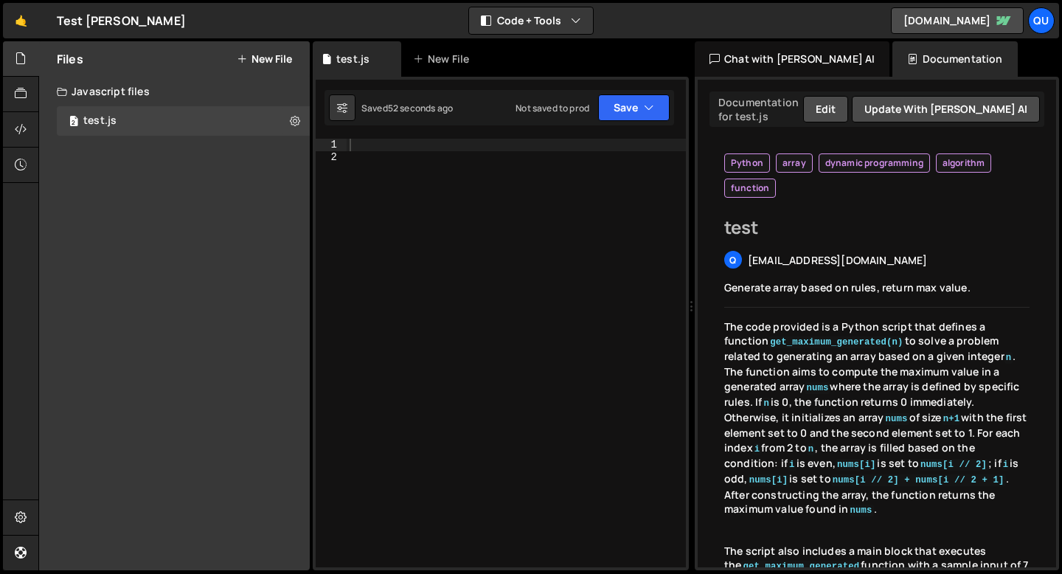
click at [752, 66] on div "Chat with Slater AI" at bounding box center [792, 58] width 195 height 35
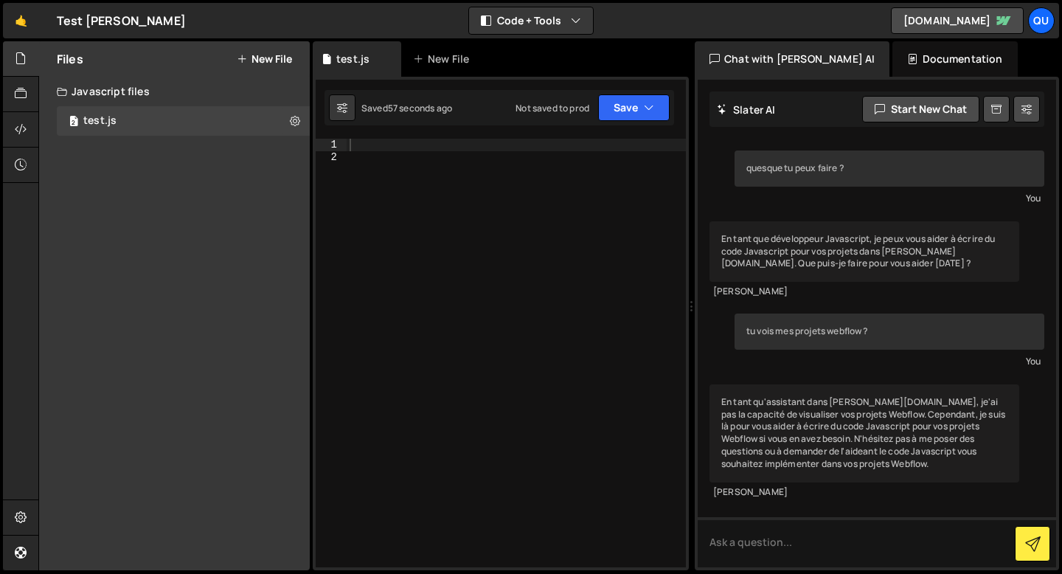
click at [60, 25] on div "Test slater ⚠️ Code is being edited in another browser" at bounding box center [121, 21] width 129 height 18
click at [31, 24] on link "🤙" at bounding box center [21, 20] width 36 height 35
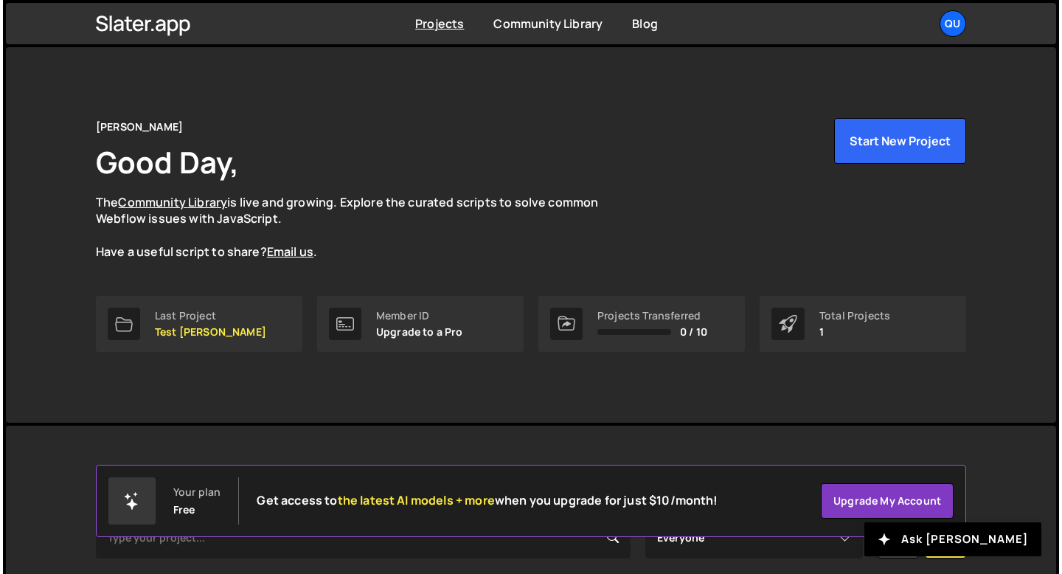
scroll to position [185, 0]
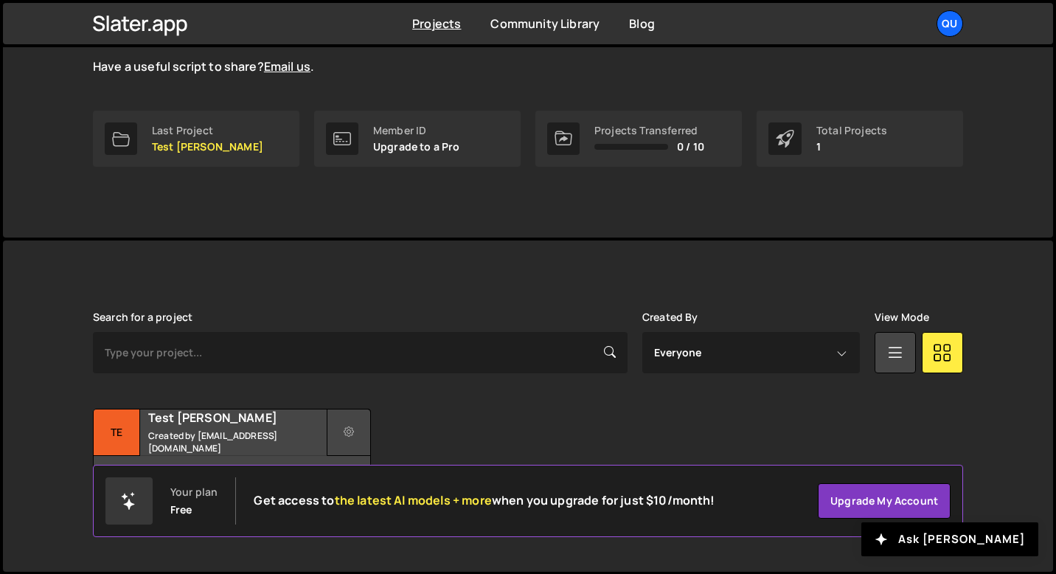
click at [350, 430] on icon at bounding box center [349, 432] width 10 height 15
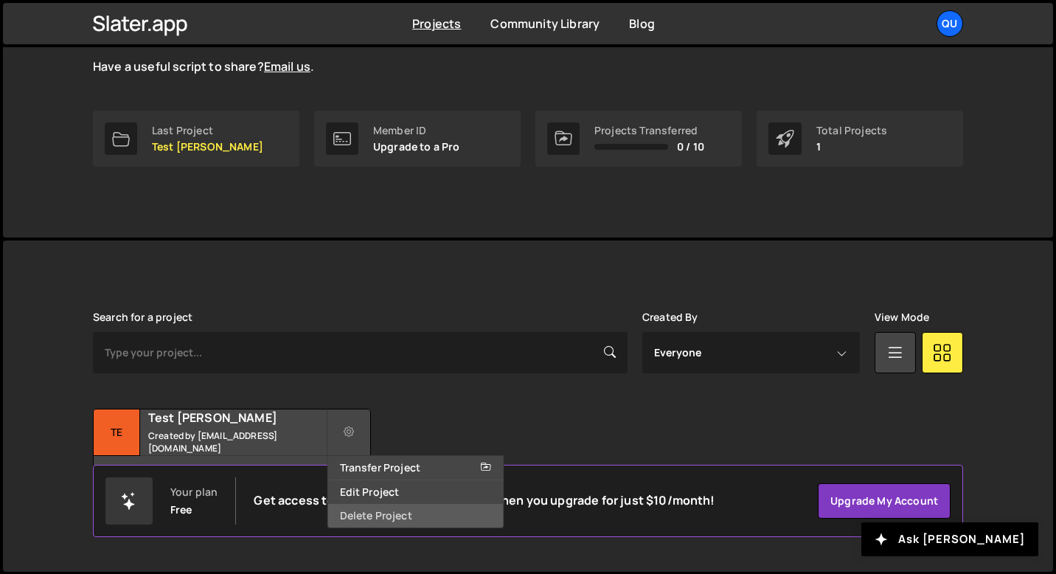
click at [370, 511] on link "Delete Project" at bounding box center [416, 516] width 176 height 24
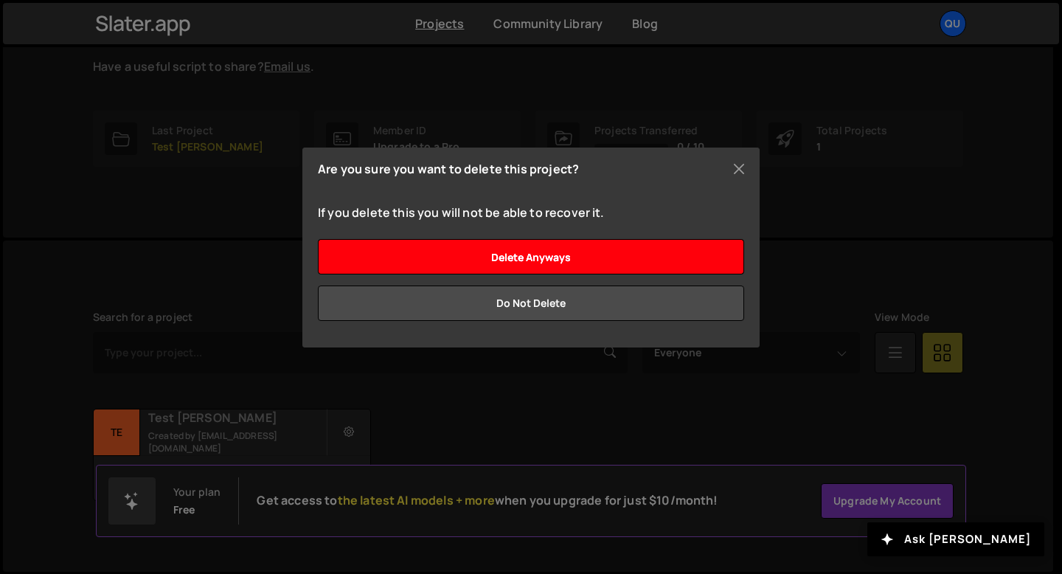
click at [571, 254] on input "Delete anyways" at bounding box center [531, 256] width 426 height 35
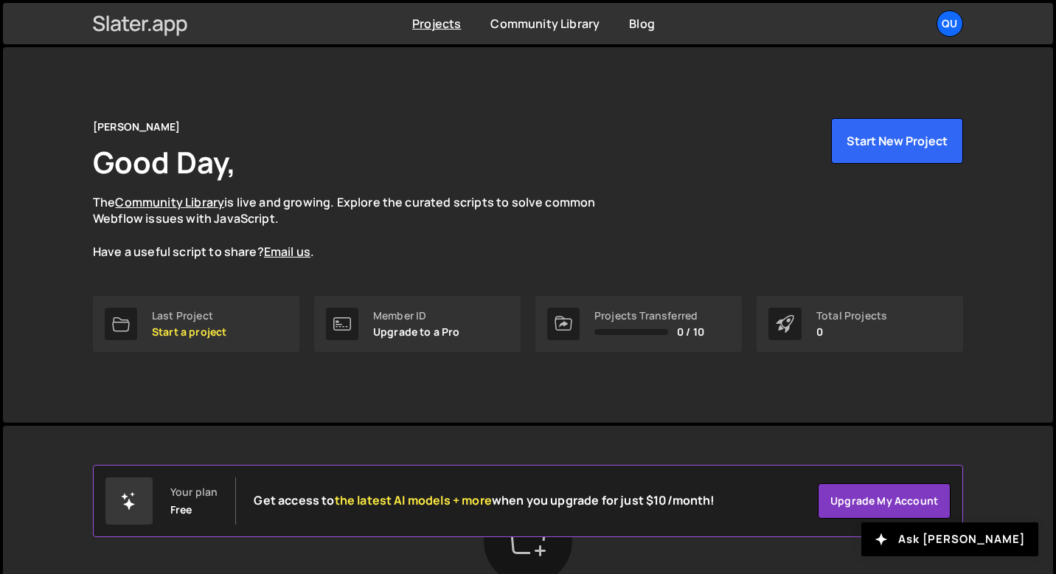
click at [167, 25] on icon at bounding box center [140, 23] width 95 height 25
